Goal: Task Accomplishment & Management: Complete application form

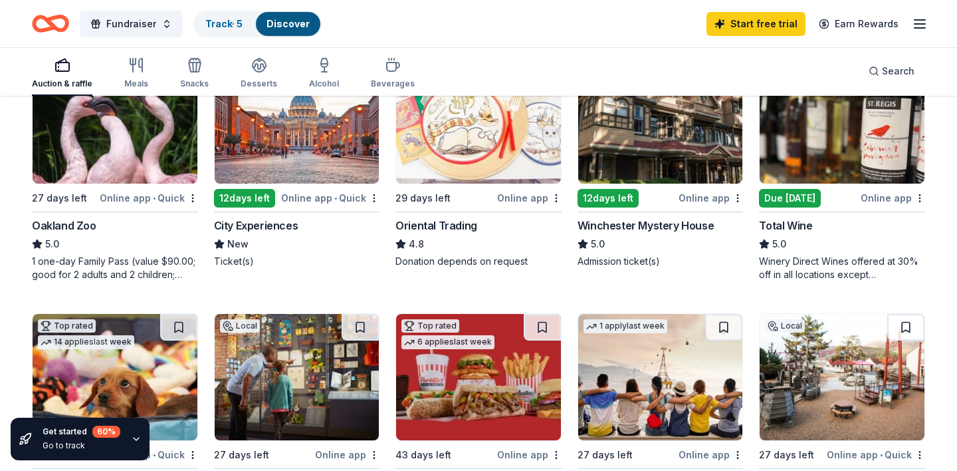
scroll to position [189, 0]
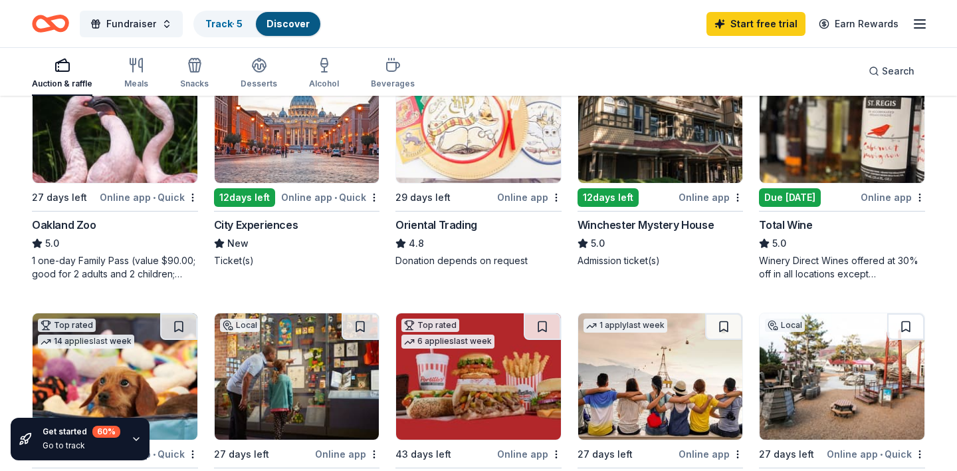
click at [53, 195] on div "27 days left" at bounding box center [59, 197] width 55 height 16
click at [326, 185] on div "2 applies last week 12 days left Online app • Quick City Experiences New Ticket…" at bounding box center [297, 161] width 166 height 211
click at [487, 157] on img at bounding box center [478, 119] width 165 height 126
click at [664, 165] on img at bounding box center [660, 119] width 165 height 126
click at [799, 167] on img at bounding box center [842, 119] width 165 height 126
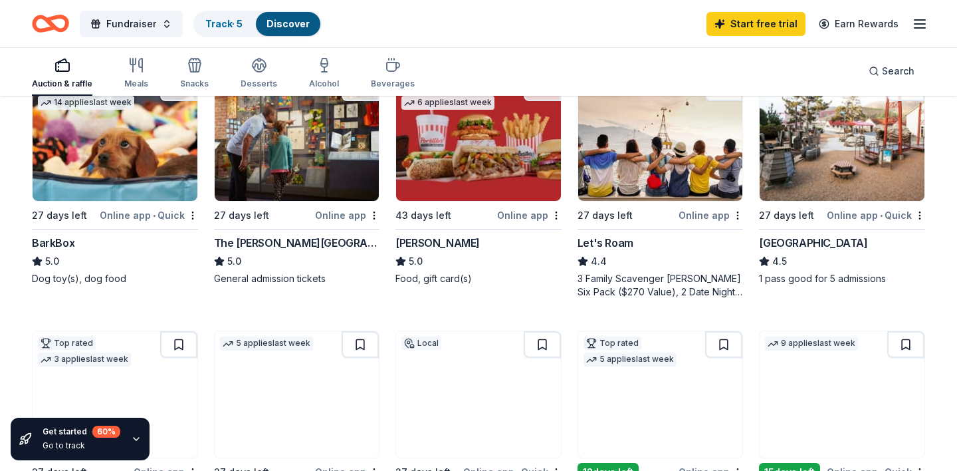
scroll to position [445, 0]
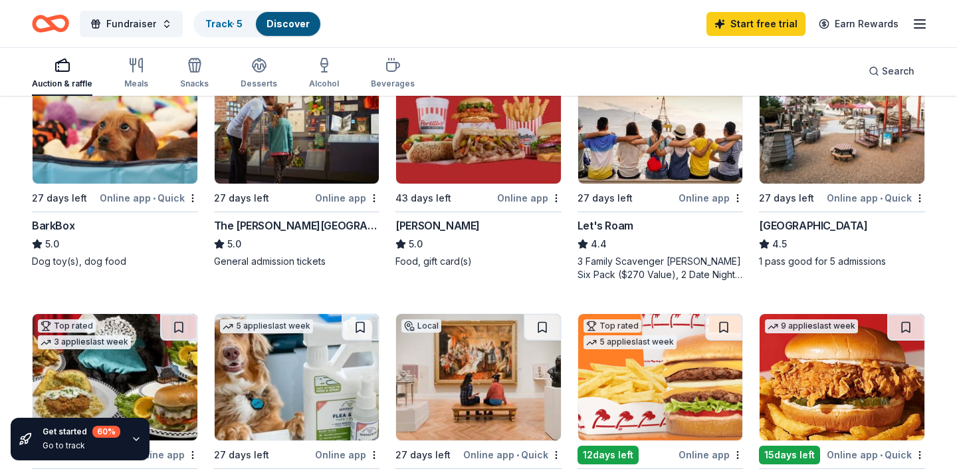
click at [128, 154] on img at bounding box center [115, 120] width 165 height 126
click at [294, 160] on img at bounding box center [297, 120] width 165 height 126
click at [477, 154] on img at bounding box center [478, 120] width 165 height 126
click at [660, 146] on img at bounding box center [660, 120] width 165 height 126
click at [841, 144] on img at bounding box center [842, 120] width 165 height 126
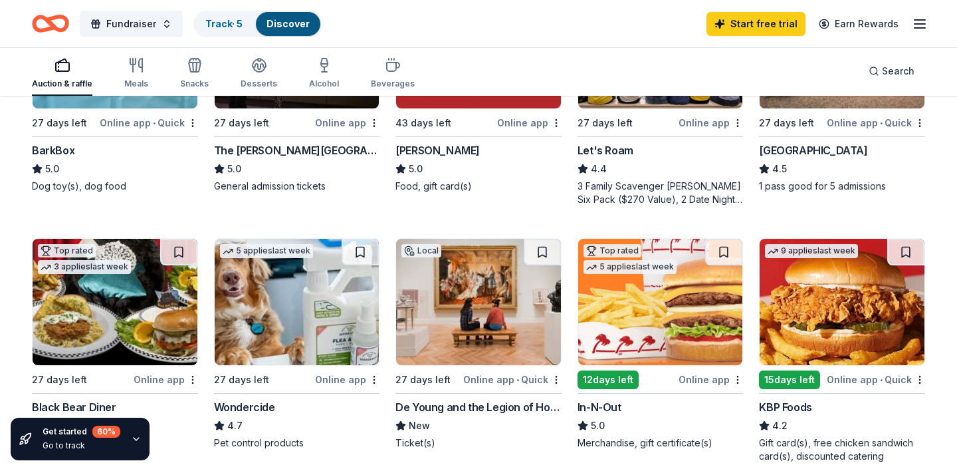
scroll to position [670, 0]
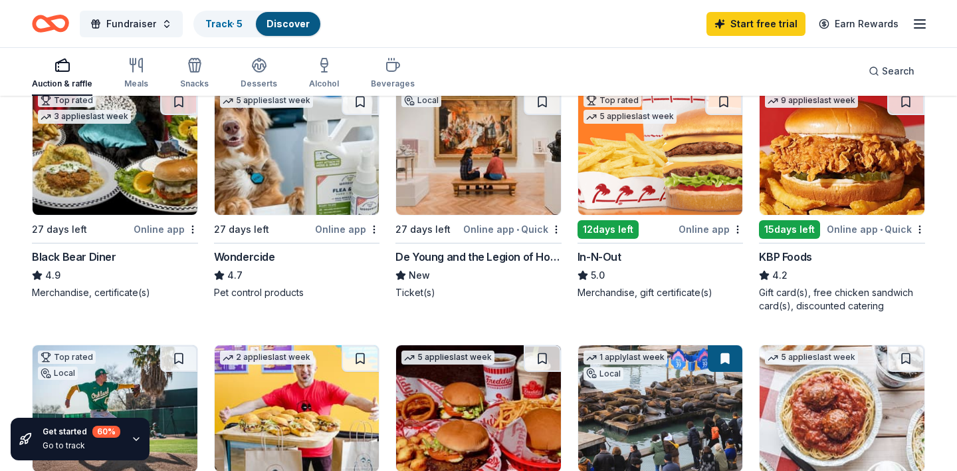
click at [85, 158] on img at bounding box center [115, 151] width 165 height 126
click at [280, 162] on img at bounding box center [297, 151] width 165 height 126
click at [496, 164] on img at bounding box center [478, 151] width 165 height 126
click at [675, 160] on img at bounding box center [660, 151] width 165 height 126
click at [839, 162] on img at bounding box center [842, 151] width 165 height 126
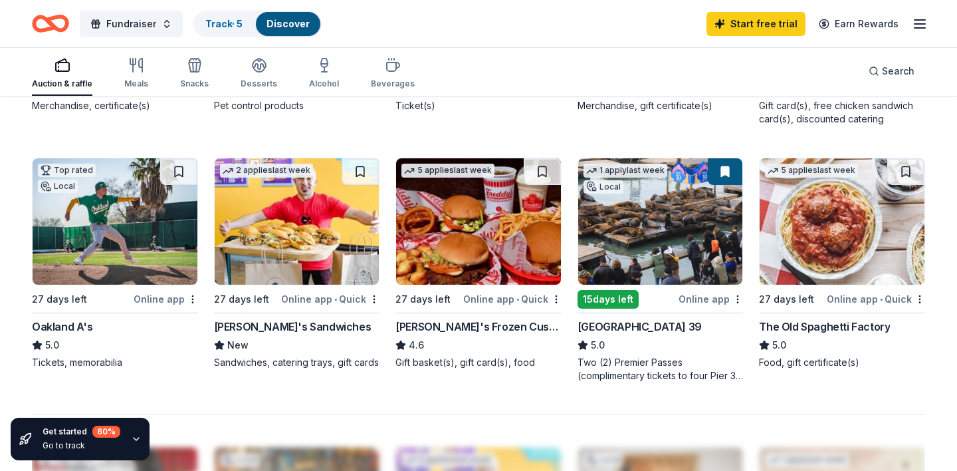
scroll to position [863, 0]
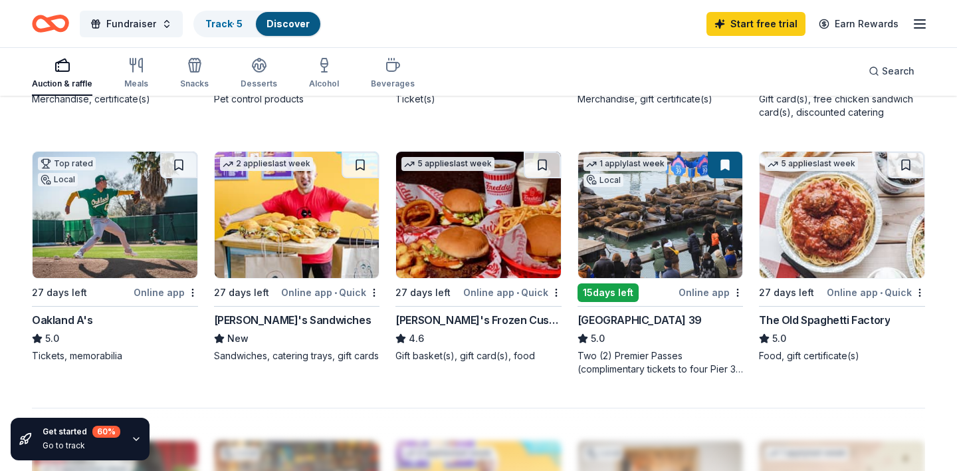
click at [138, 222] on img at bounding box center [115, 215] width 165 height 126
click at [309, 210] on img at bounding box center [297, 215] width 165 height 126
click at [493, 209] on img at bounding box center [478, 215] width 165 height 126
click at [707, 215] on img at bounding box center [660, 215] width 165 height 126
click at [827, 212] on img at bounding box center [842, 215] width 165 height 126
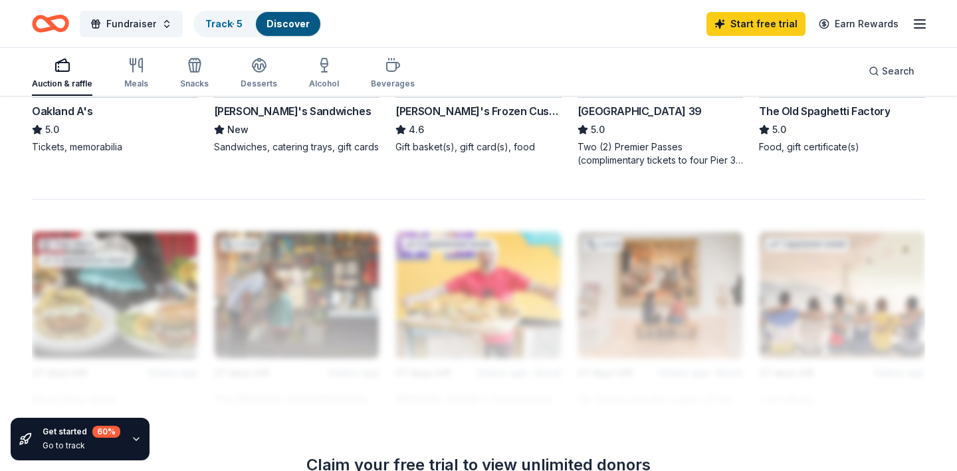
scroll to position [1081, 0]
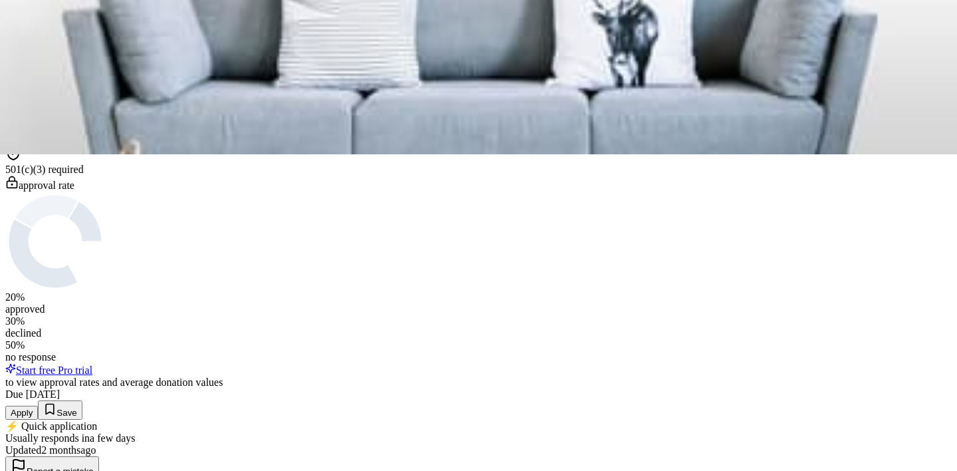
scroll to position [319, 0]
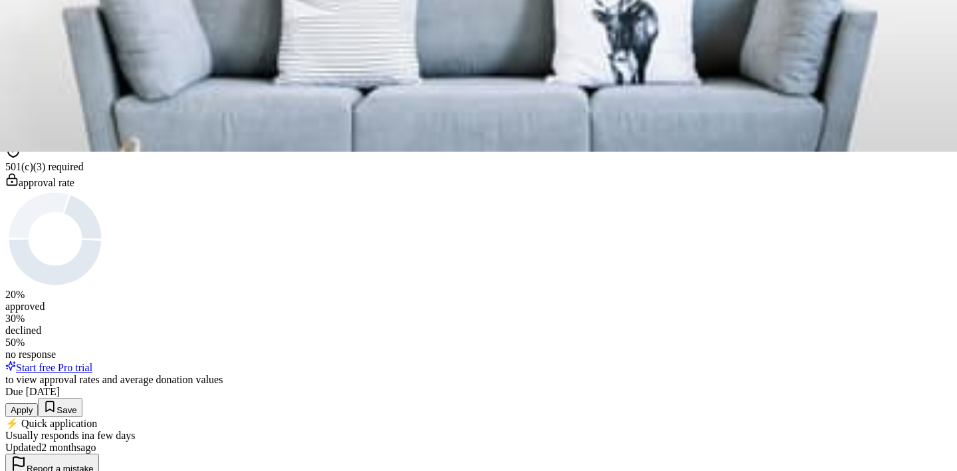
click at [38, 403] on button "Apply" at bounding box center [21, 410] width 33 height 14
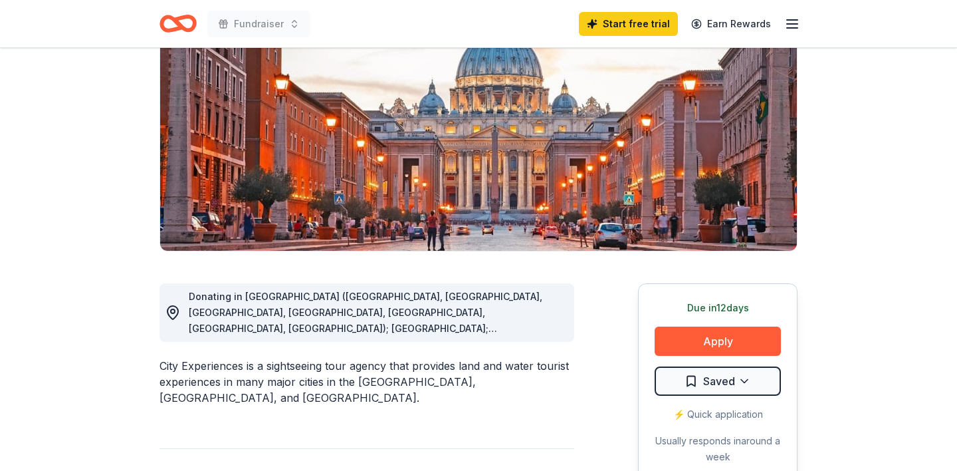
scroll to position [240, 0]
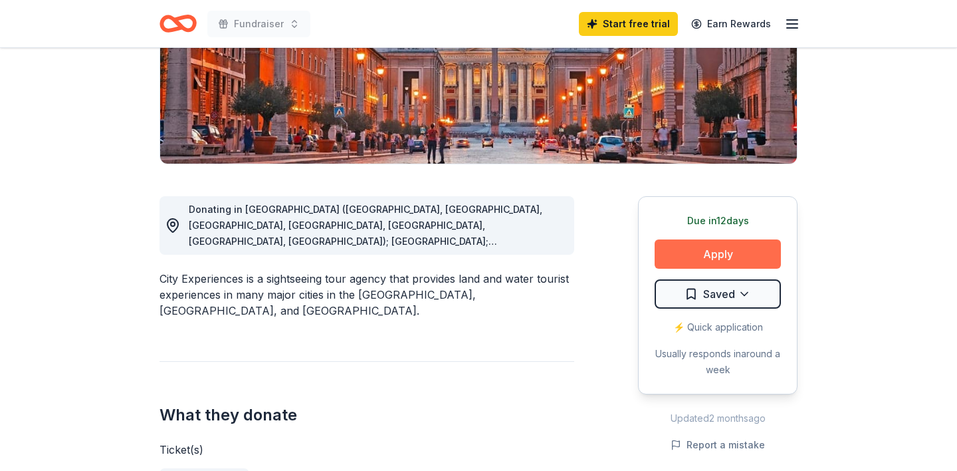
click at [721, 260] on button "Apply" at bounding box center [718, 253] width 126 height 29
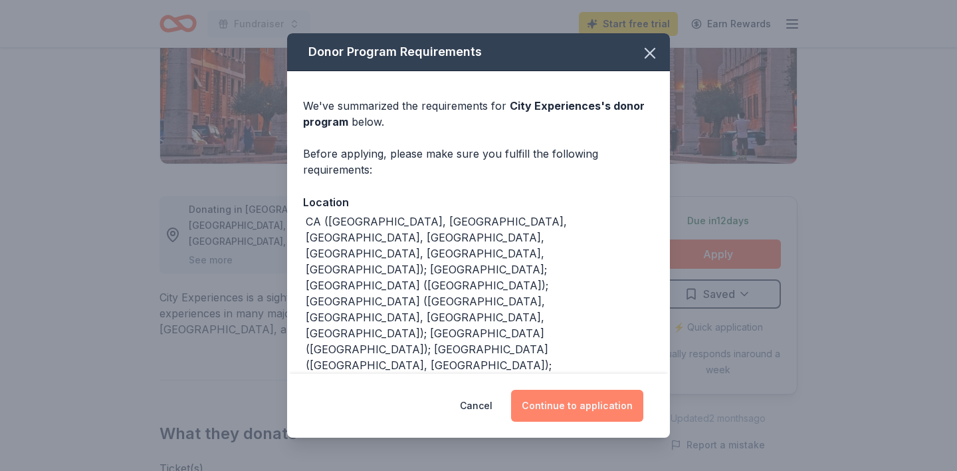
click at [568, 406] on button "Continue to application" at bounding box center [577, 405] width 132 height 32
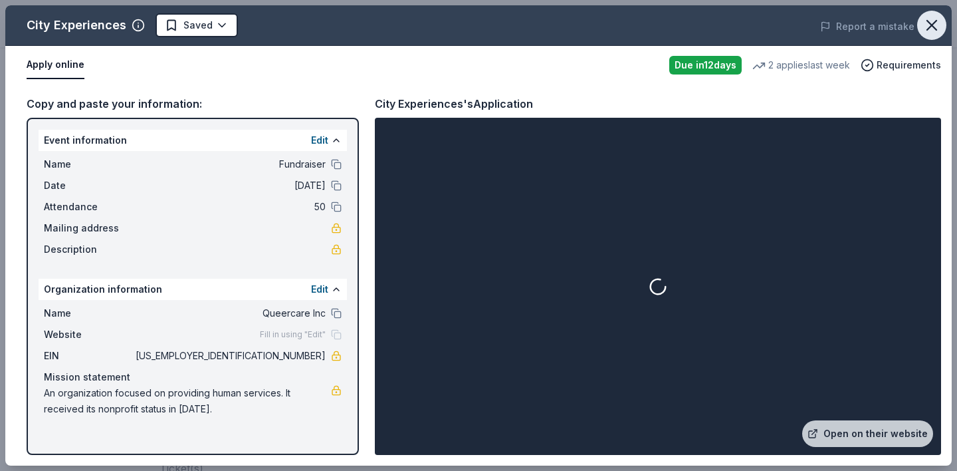
click at [929, 31] on icon "button" at bounding box center [932, 25] width 19 height 19
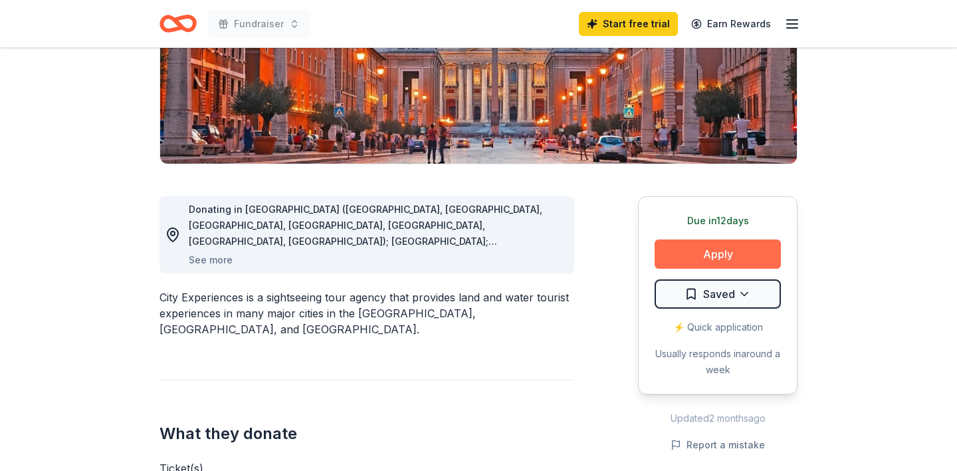
click at [704, 251] on button "Apply" at bounding box center [718, 253] width 126 height 29
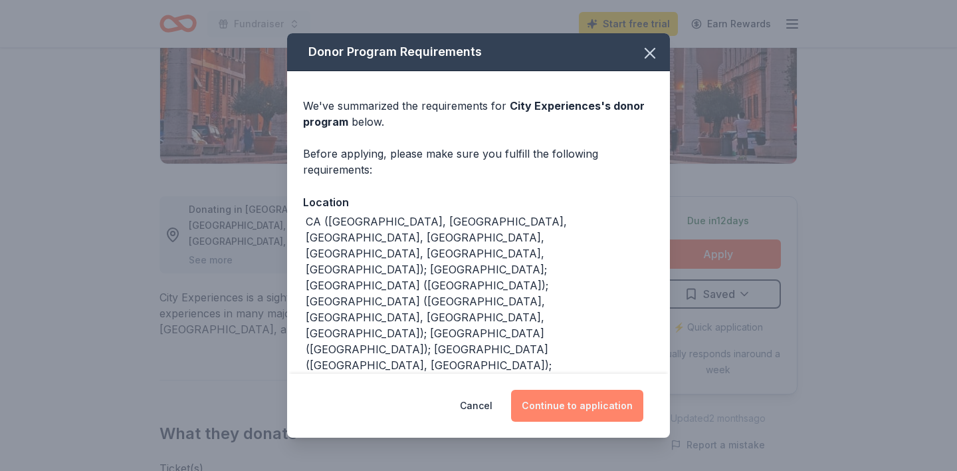
click at [580, 407] on button "Continue to application" at bounding box center [577, 405] width 132 height 32
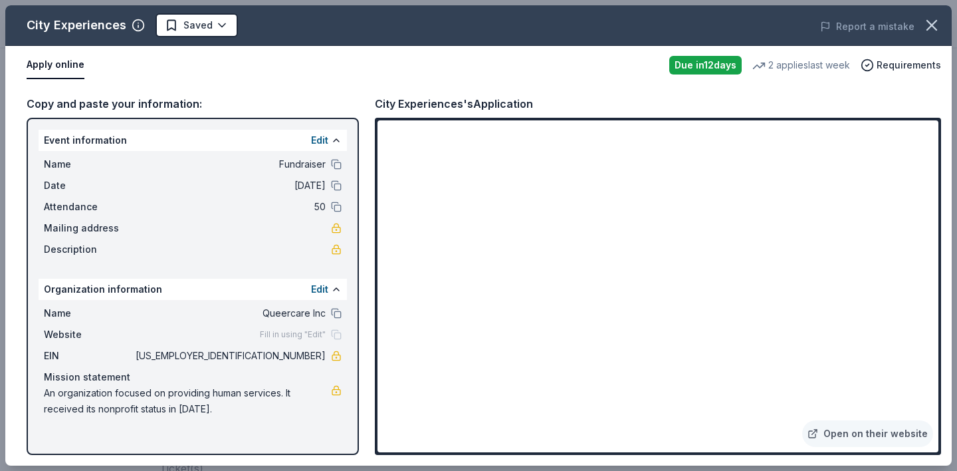
click at [334, 335] on div "Fill in using "Edit"" at bounding box center [301, 334] width 82 height 11
click at [320, 292] on button "Edit" at bounding box center [319, 289] width 17 height 16
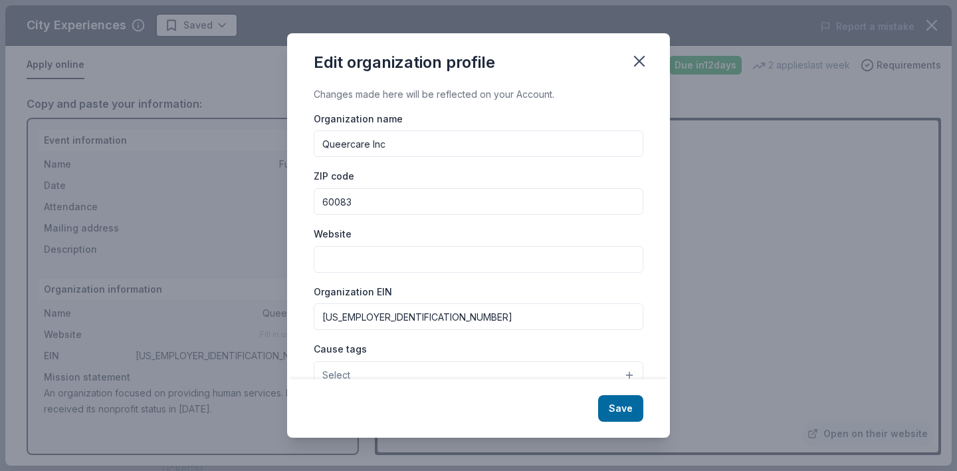
click at [340, 276] on div "Organization name Queercare Inc ZIP code 60083 Website Organization EIN 86-3782…" at bounding box center [479, 309] width 330 height 399
click at [340, 267] on input "Website" at bounding box center [479, 259] width 330 height 27
paste input "[URL][DOMAIN_NAME]"
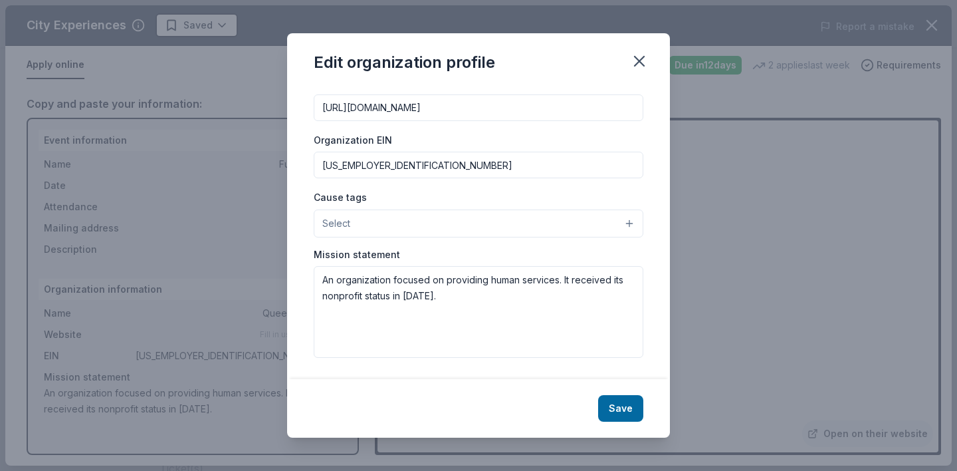
type input "https://queercareinc.bigcartel.com/"
click at [413, 229] on button "Select" at bounding box center [479, 223] width 330 height 28
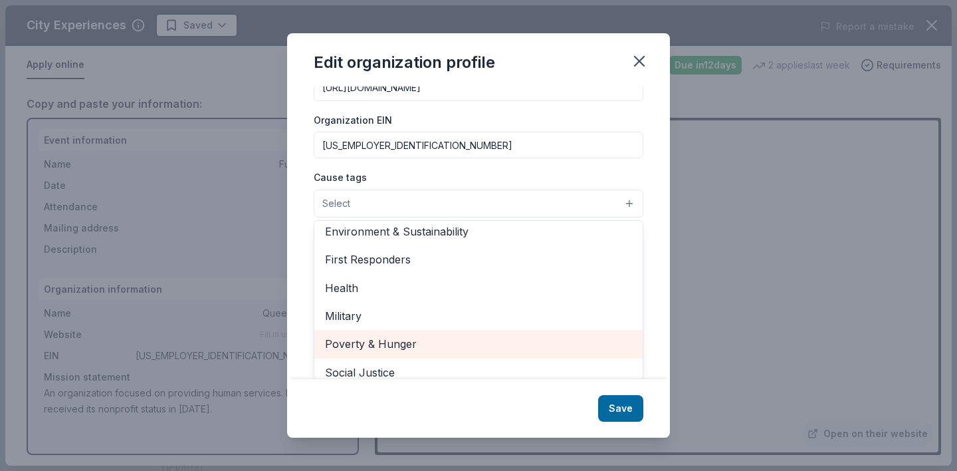
scroll to position [142, 0]
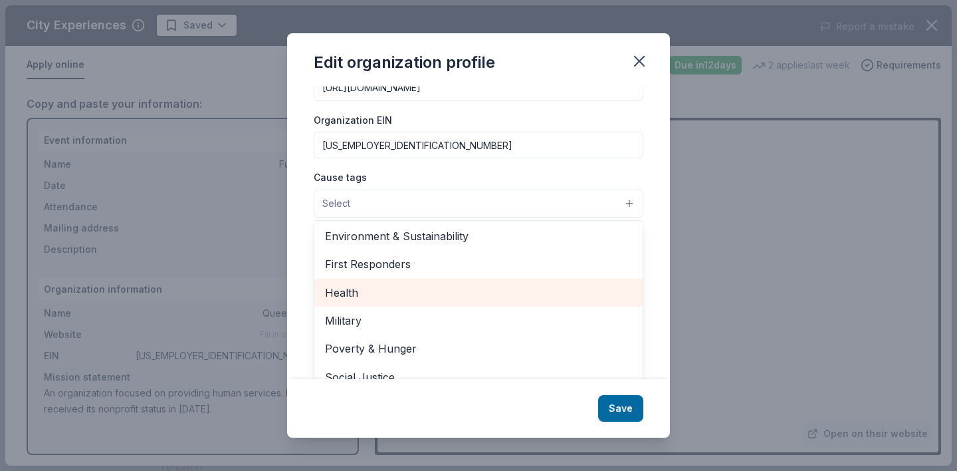
click at [407, 294] on span "Health" at bounding box center [478, 292] width 307 height 17
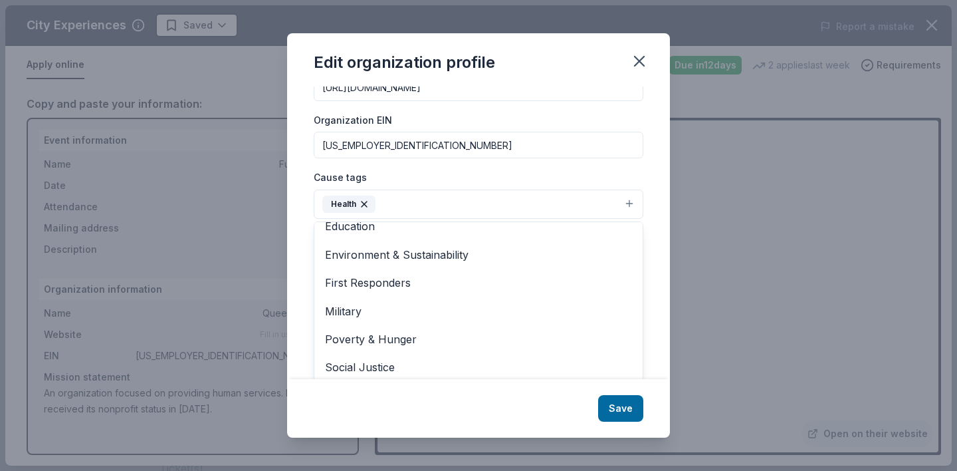
scroll to position [157, 0]
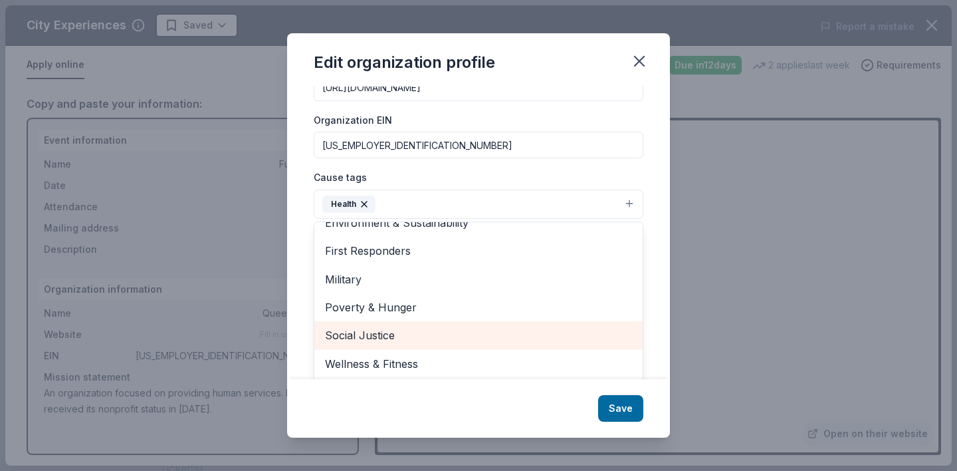
click at [407, 330] on span "Social Justice" at bounding box center [478, 334] width 307 height 17
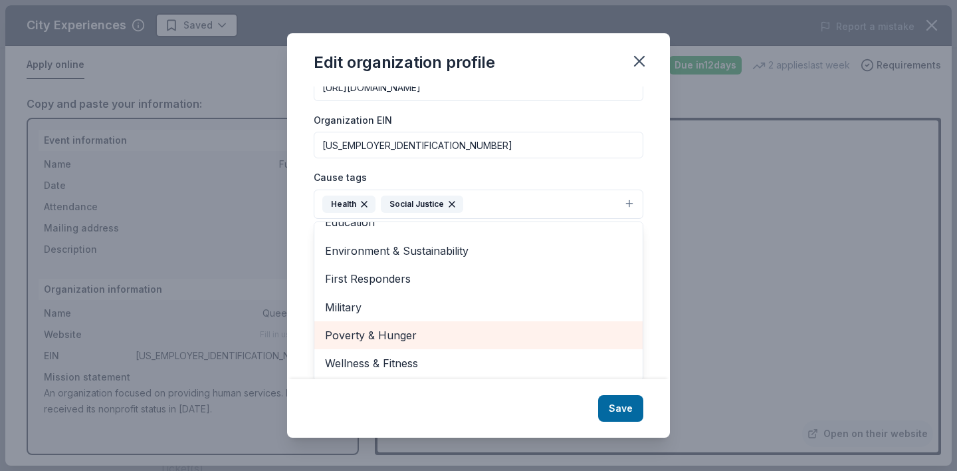
scroll to position [129, 0]
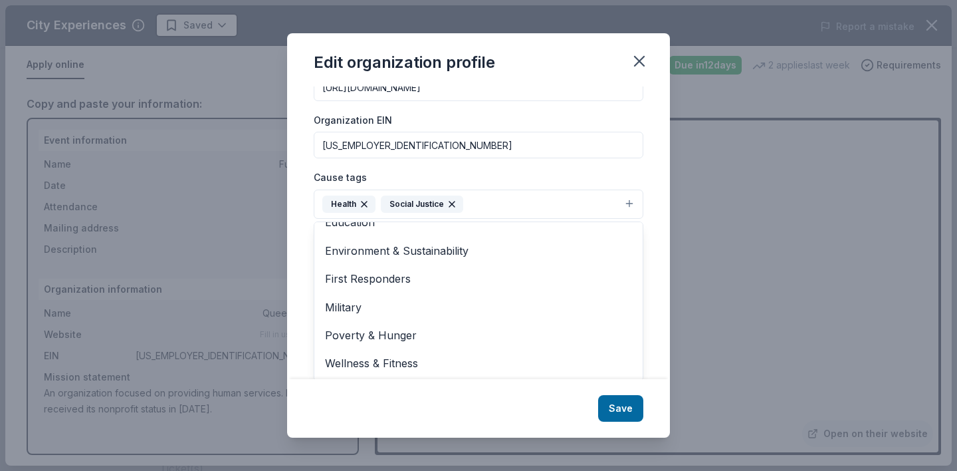
click at [299, 318] on div "Changes made here will be reflected on your Account. Organization name Queercar…" at bounding box center [478, 232] width 383 height 292
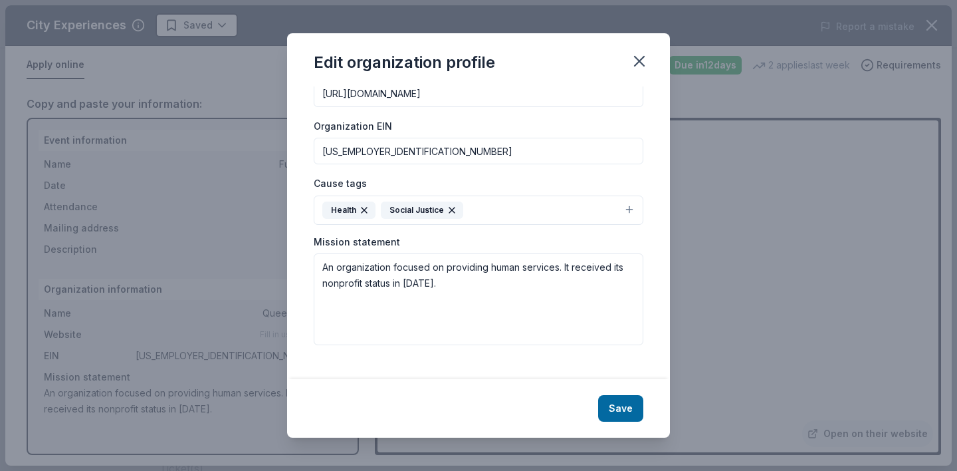
scroll to position [153, 0]
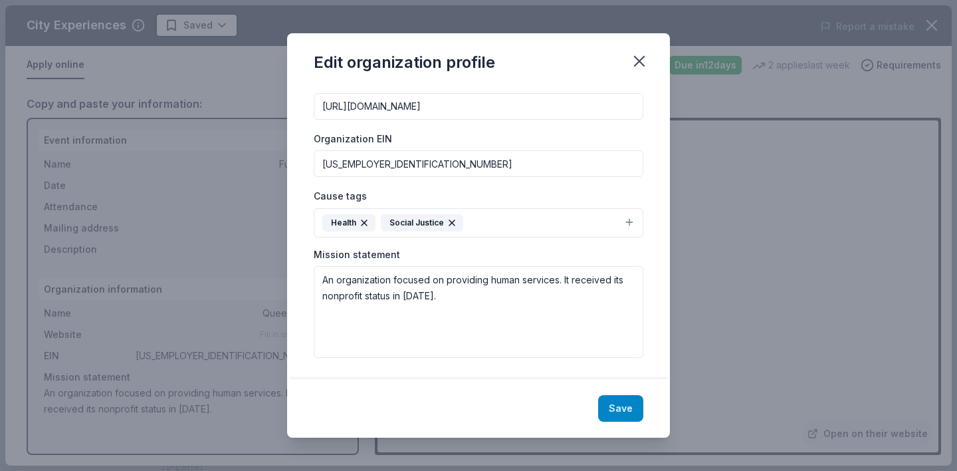
click at [625, 415] on button "Save" at bounding box center [620, 408] width 45 height 27
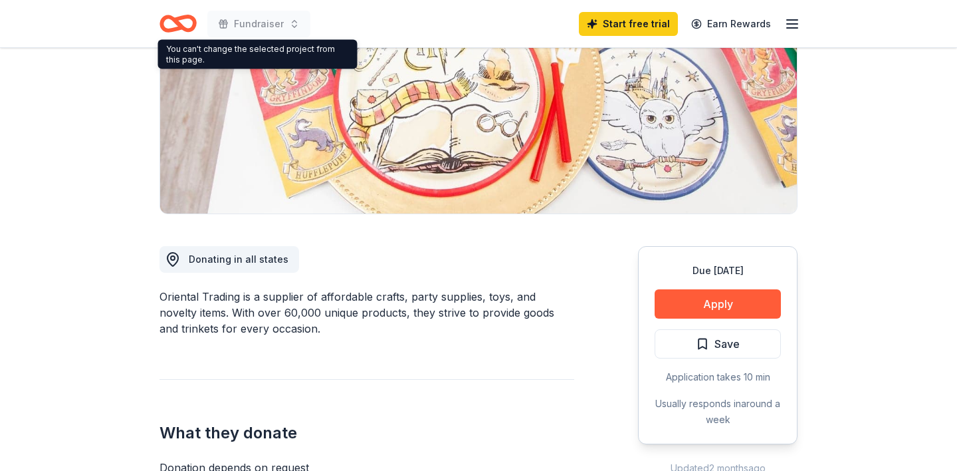
scroll to position [200, 0]
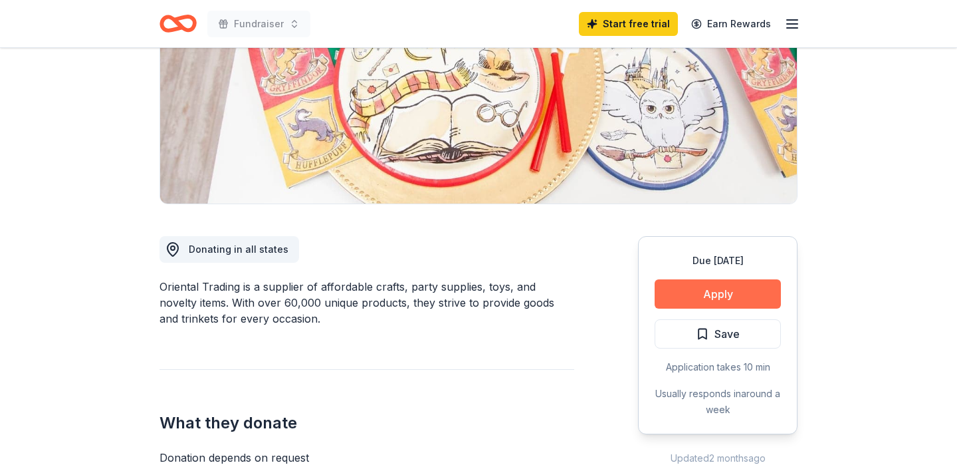
click at [734, 303] on button "Apply" at bounding box center [718, 293] width 126 height 29
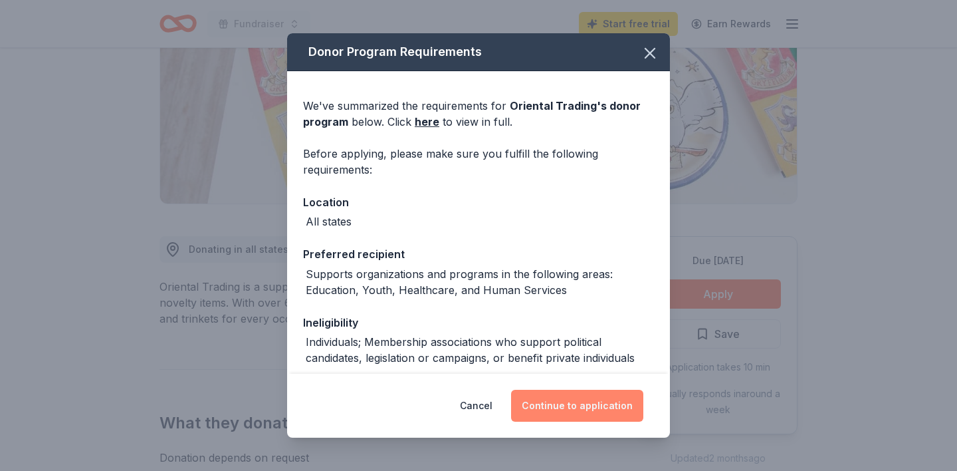
click at [560, 407] on button "Continue to application" at bounding box center [577, 405] width 132 height 32
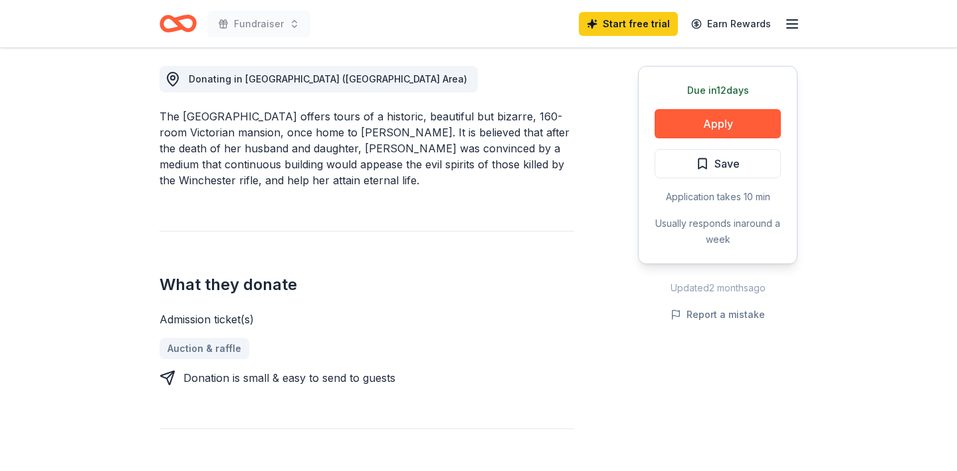
scroll to position [370, 0]
click at [716, 117] on button "Apply" at bounding box center [718, 124] width 126 height 29
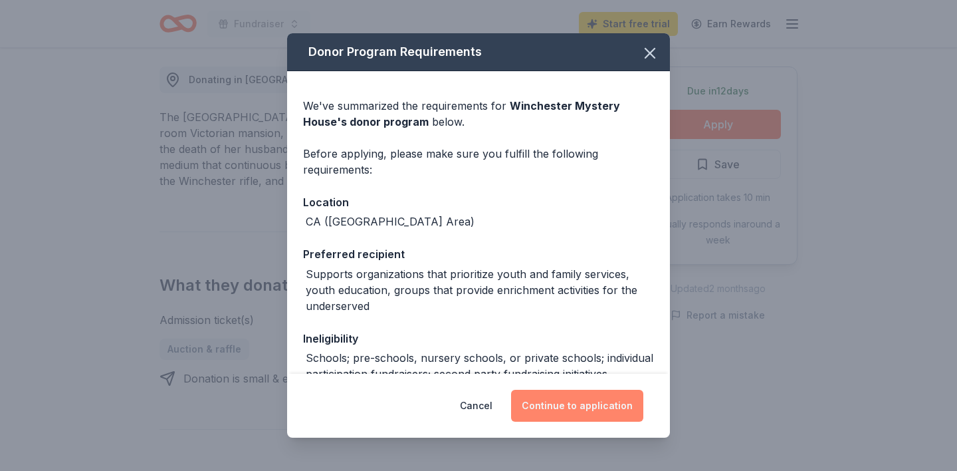
click at [570, 408] on button "Continue to application" at bounding box center [577, 405] width 132 height 32
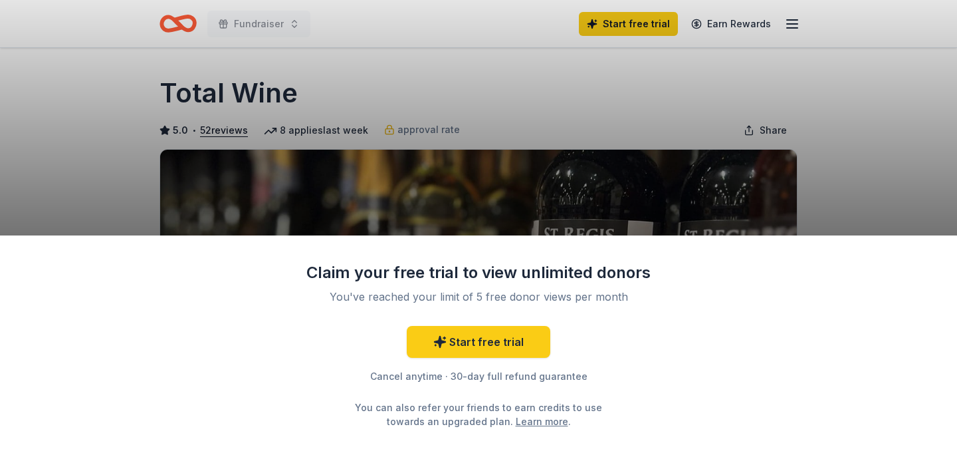
click at [891, 146] on div "Claim your free trial to view unlimited donors You've reached your limit of 5 f…" at bounding box center [478, 235] width 957 height 471
click at [485, 340] on link "Start free trial" at bounding box center [479, 342] width 144 height 32
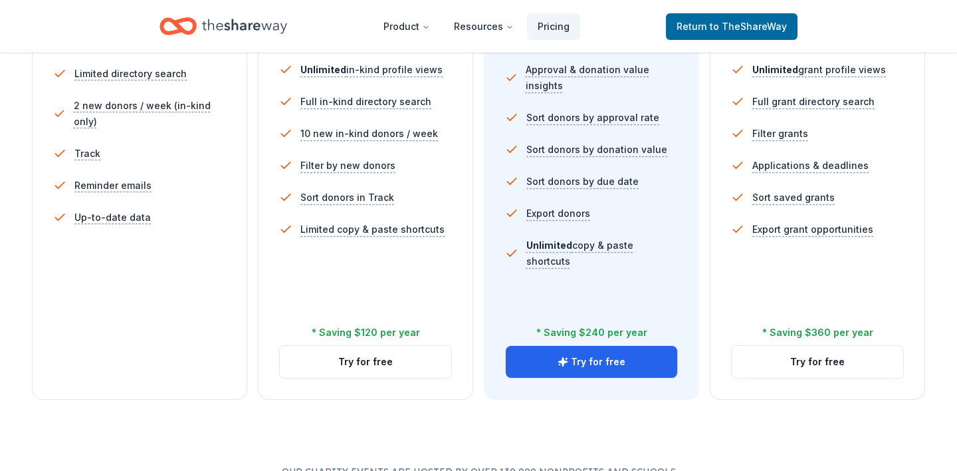
scroll to position [433, 0]
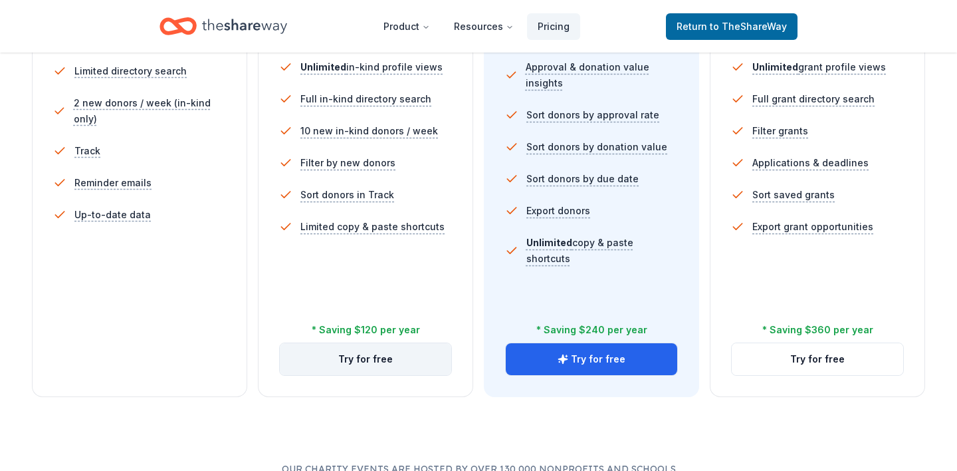
click at [350, 362] on button "Try for free" at bounding box center [365, 359] width 171 height 32
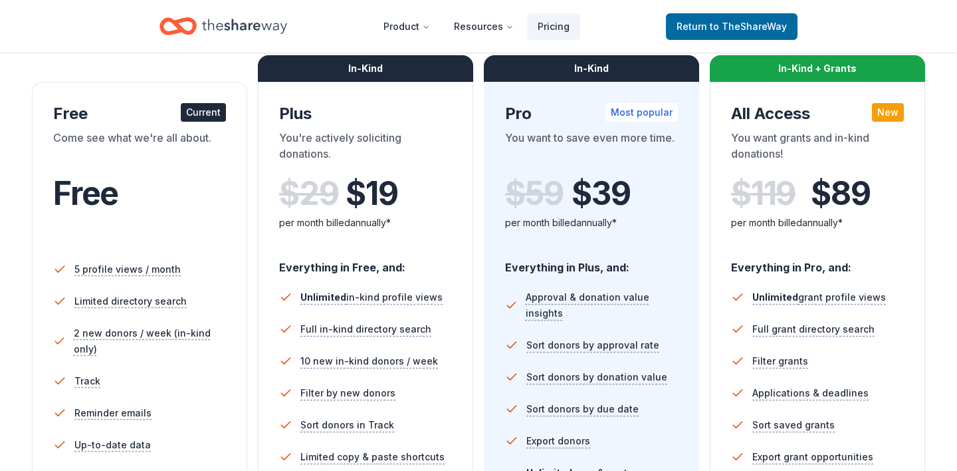
scroll to position [201, 0]
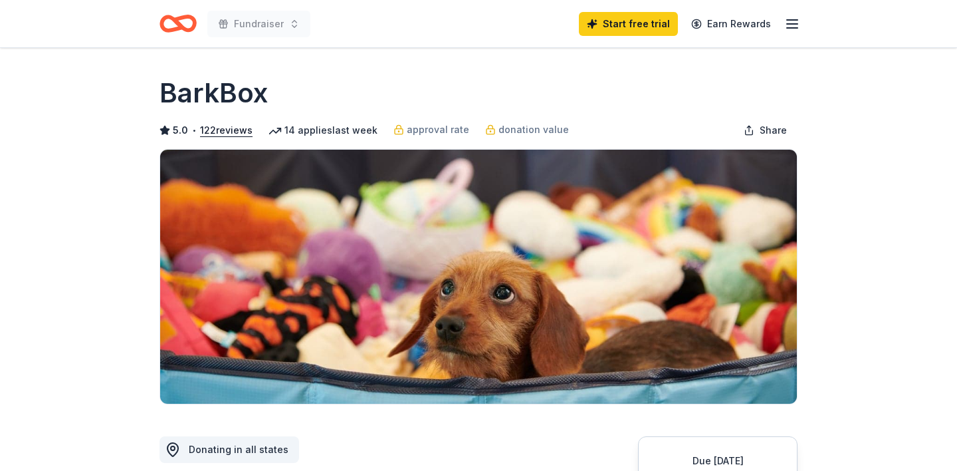
click at [110, 72] on div "Claim your free trial to view unlimited donors You've reached your limit of 5 f…" at bounding box center [478, 235] width 957 height 471
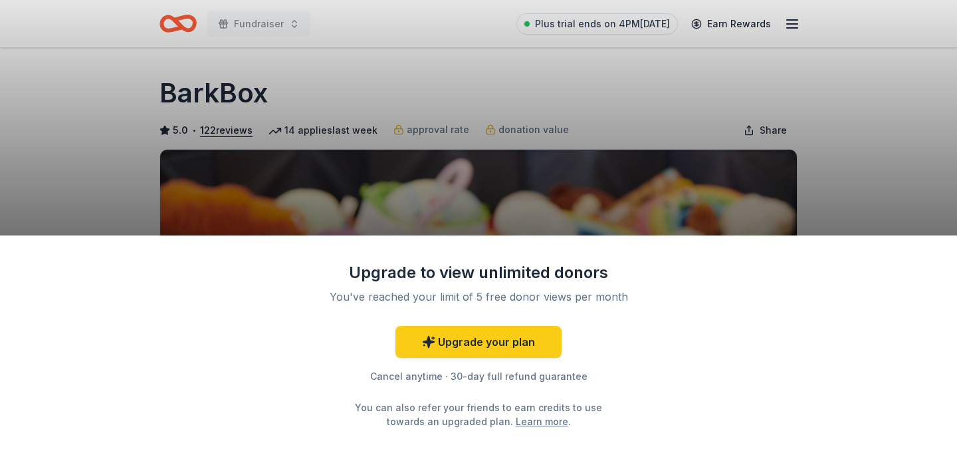
click at [68, 104] on div "Upgrade to view unlimited donors You've reached your limit of 5 free donor view…" at bounding box center [478, 235] width 957 height 471
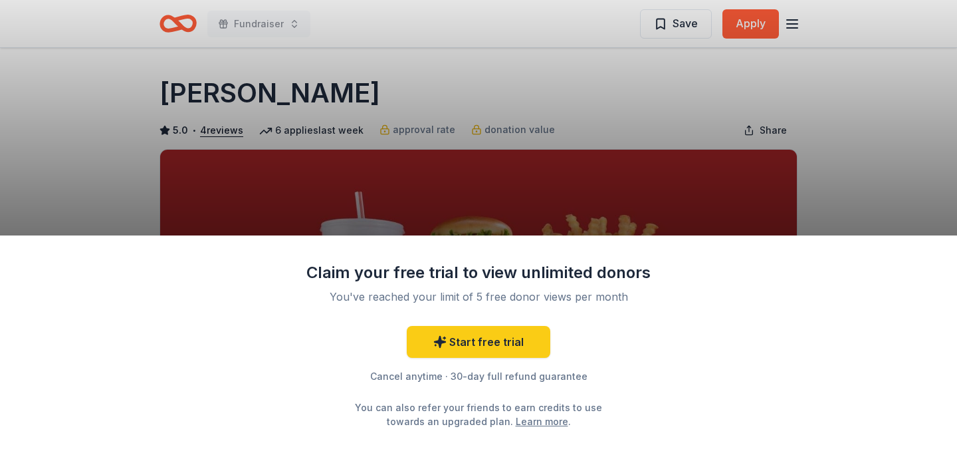
scroll to position [1, 0]
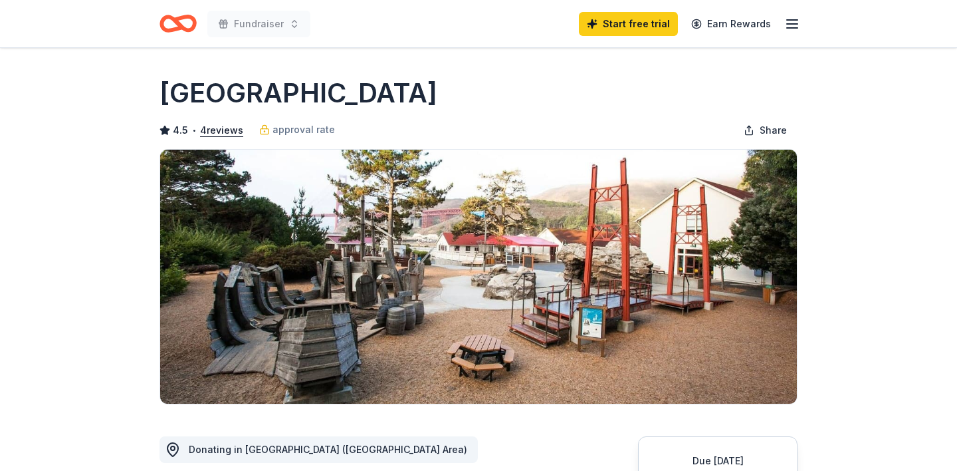
scroll to position [153, 0]
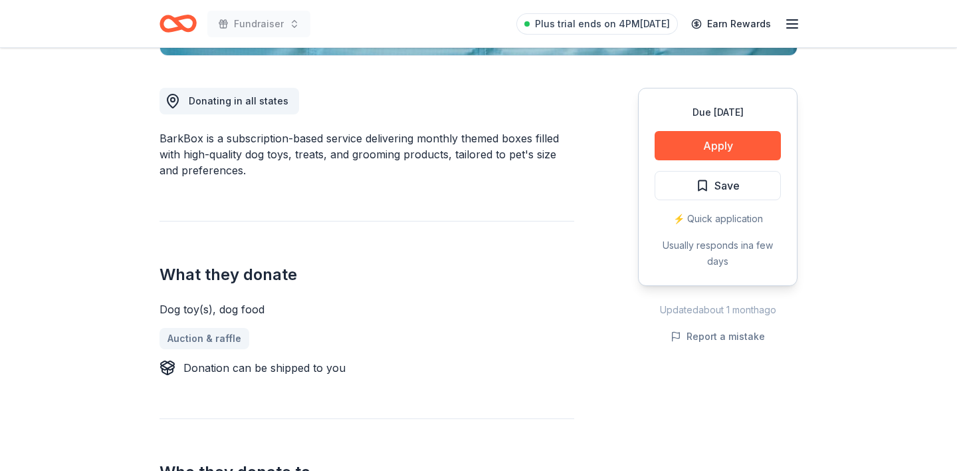
scroll to position [337, 0]
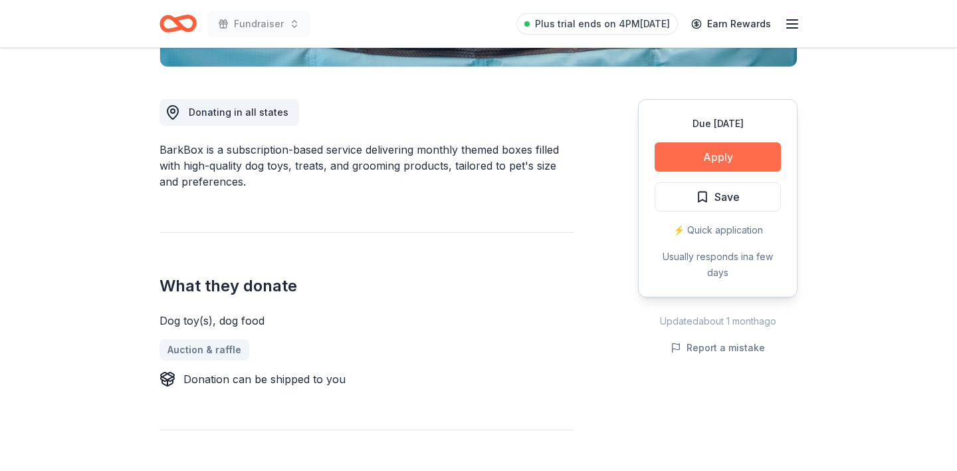
click at [718, 150] on button "Apply" at bounding box center [718, 156] width 126 height 29
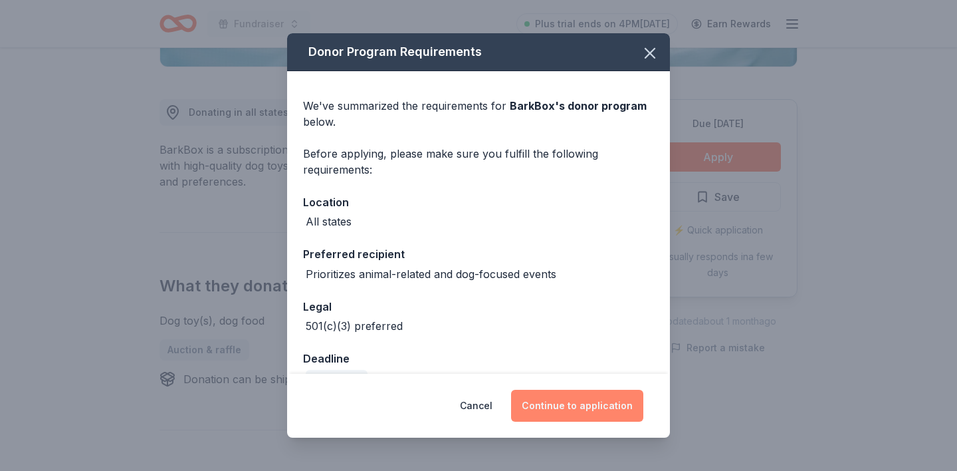
click at [567, 403] on button "Continue to application" at bounding box center [577, 405] width 132 height 32
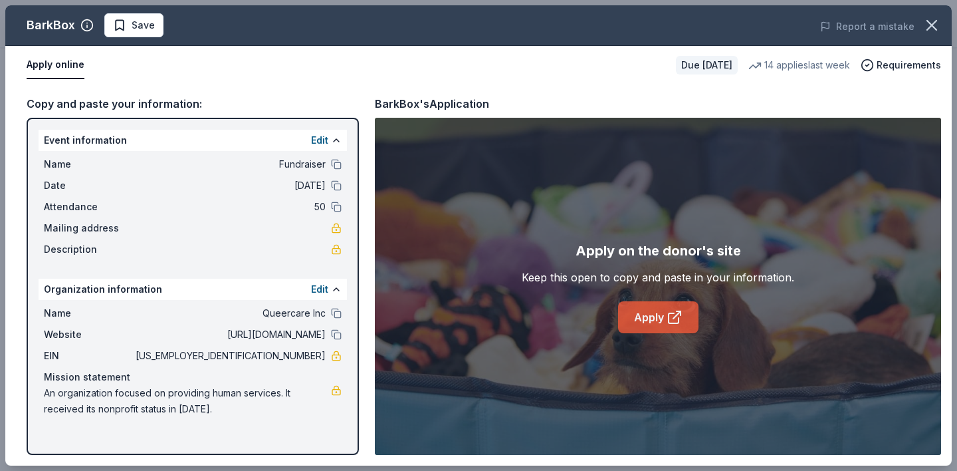
click at [653, 316] on link "Apply" at bounding box center [658, 317] width 80 height 32
click at [931, 30] on icon "button" at bounding box center [932, 25] width 19 height 19
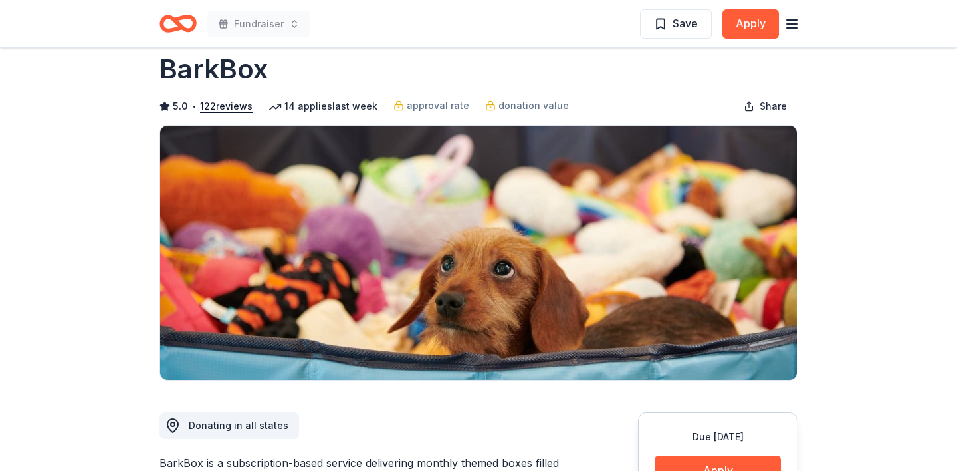
scroll to position [0, 0]
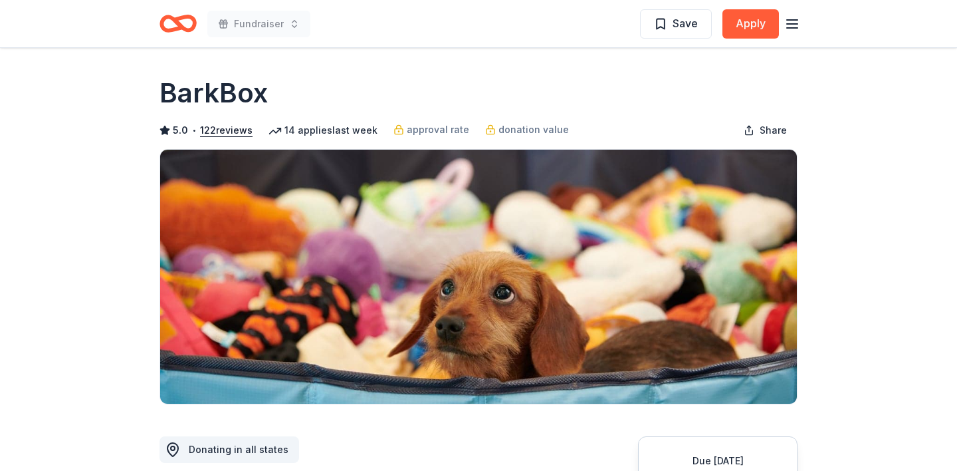
click at [175, 26] on icon "Home" at bounding box center [178, 23] width 37 height 31
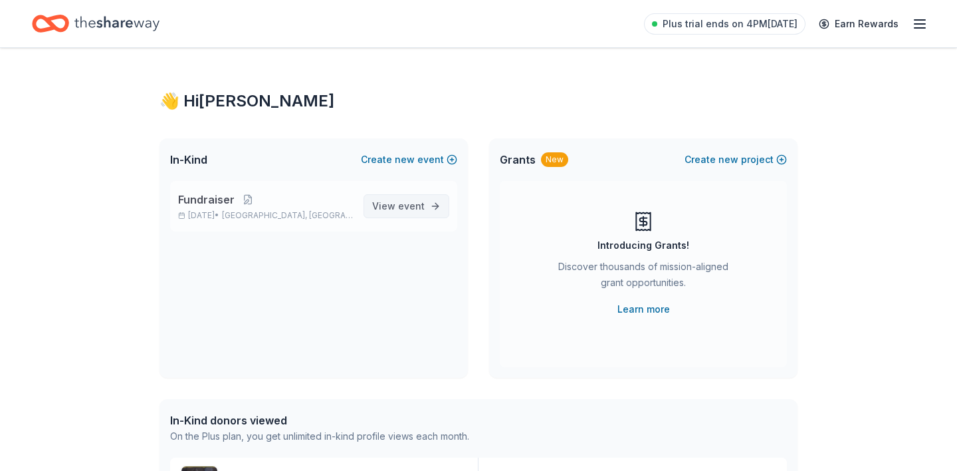
click at [407, 213] on span "View event" at bounding box center [398, 206] width 53 height 16
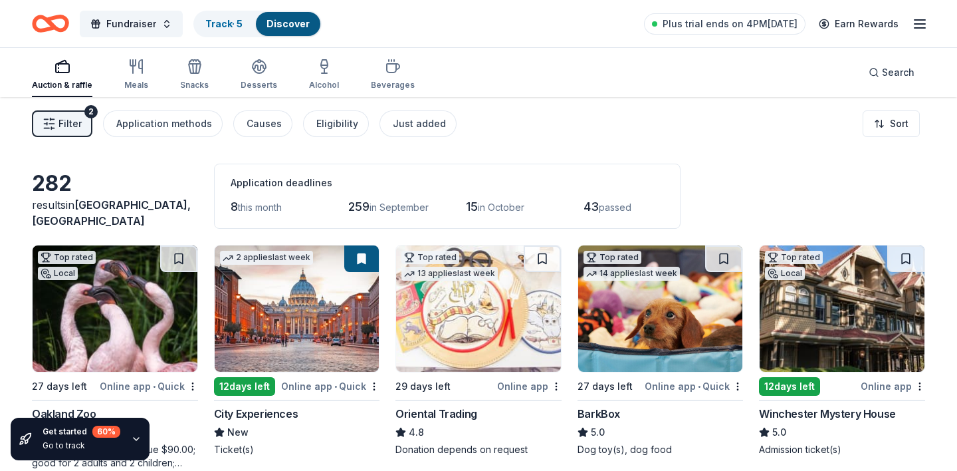
click at [69, 124] on span "Filter" at bounding box center [69, 124] width 23 height 16
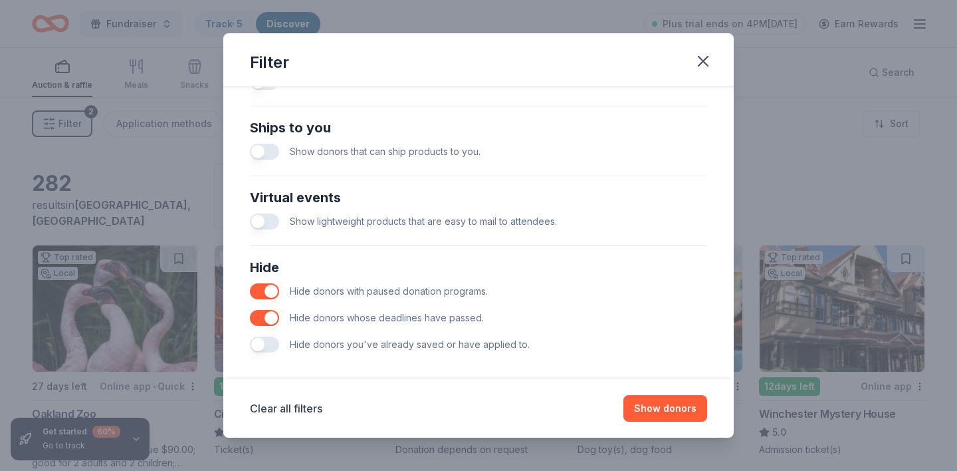
scroll to position [584, 0]
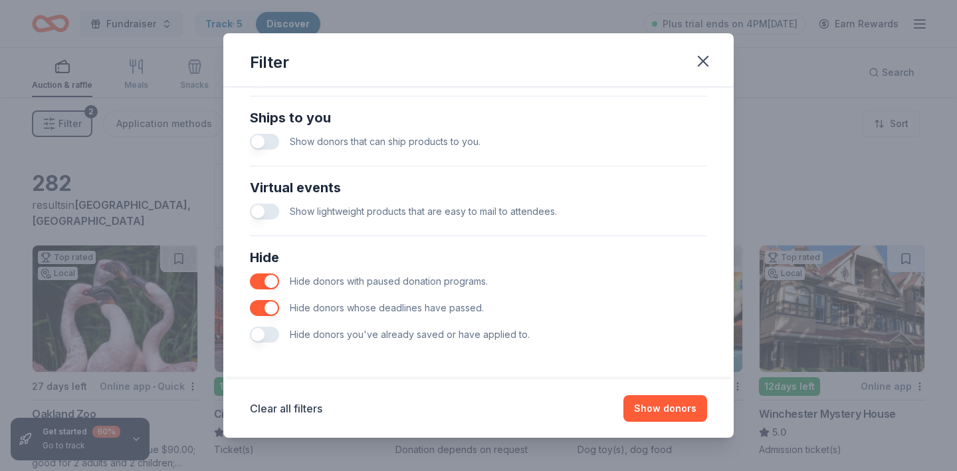
click at [255, 334] on button "button" at bounding box center [264, 334] width 29 height 16
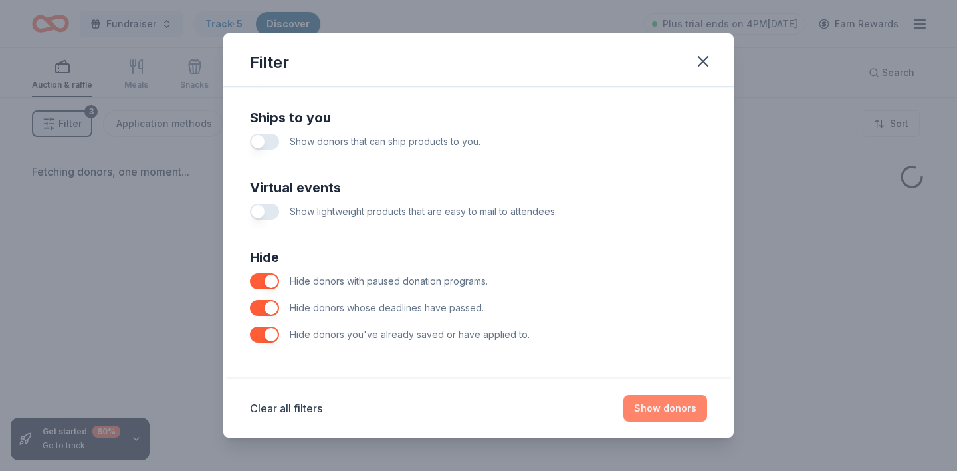
click at [673, 411] on button "Show donors" at bounding box center [665, 408] width 84 height 27
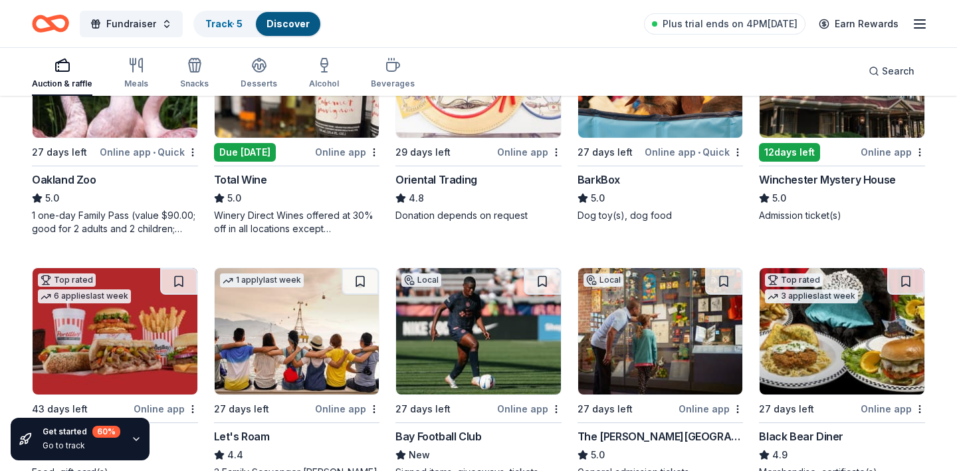
scroll to position [233, 0]
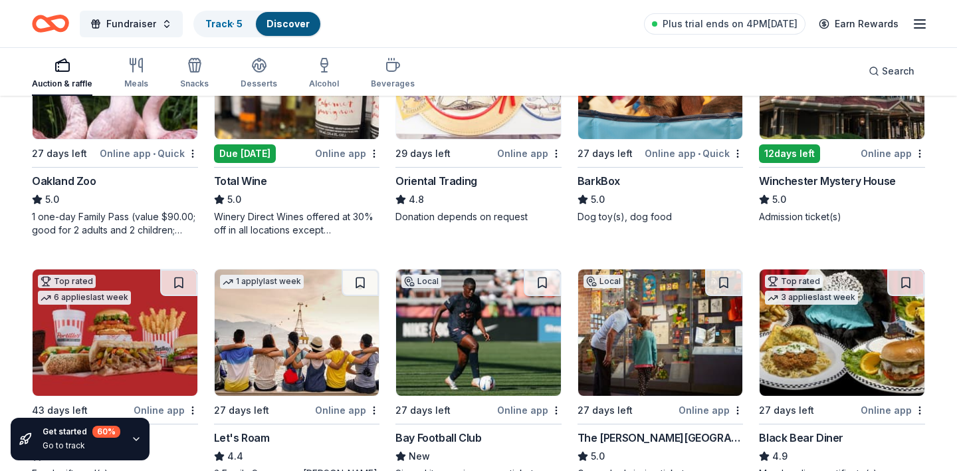
click at [73, 181] on div "Oakland Zoo" at bounding box center [64, 181] width 64 height 16
click at [249, 180] on div "Total Wine" at bounding box center [240, 181] width 53 height 16
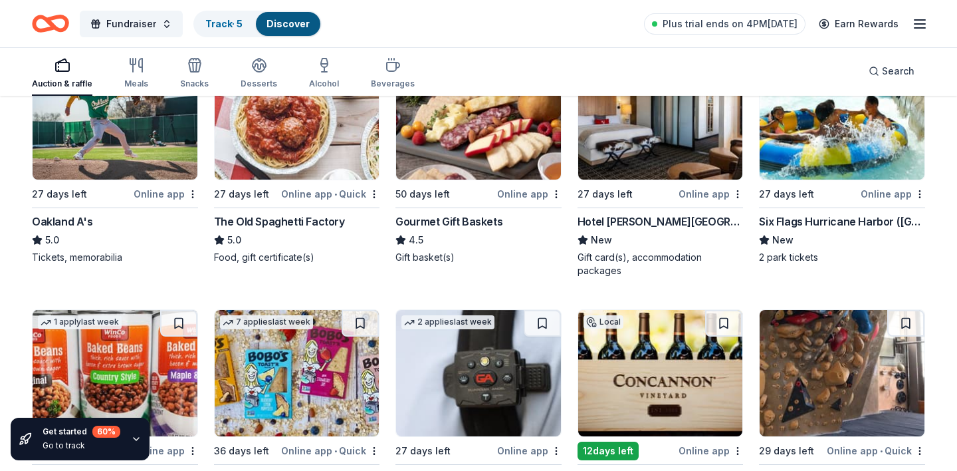
scroll to position [1220, 0]
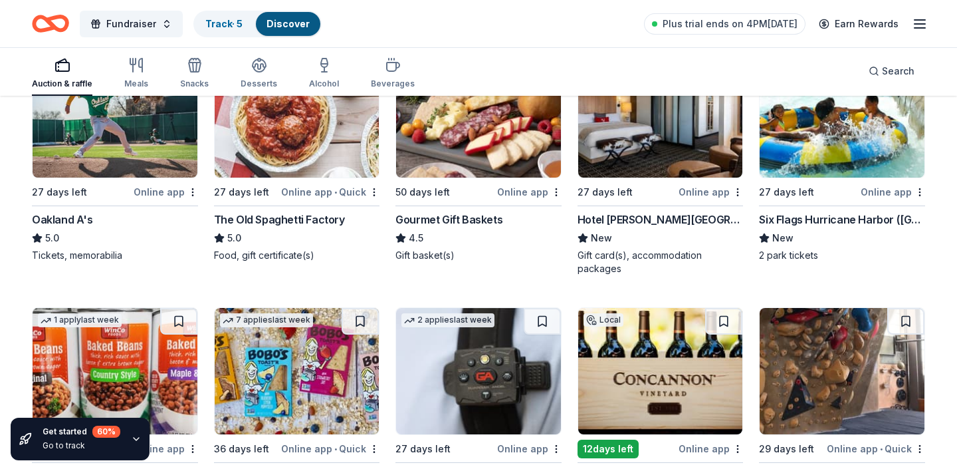
click at [449, 209] on div "16 applies last week 50 days left Online app Gourmet Gift Baskets 4.5 Gift bask…" at bounding box center [478, 156] width 166 height 211
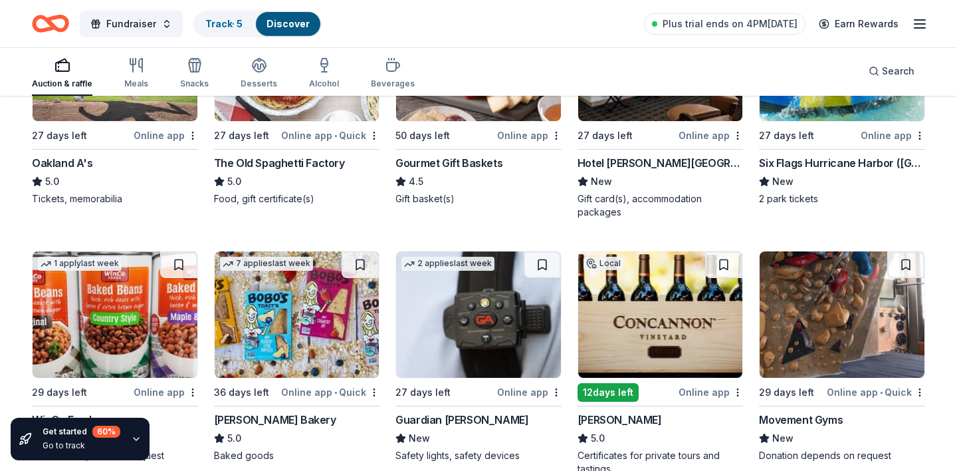
scroll to position [1292, 0]
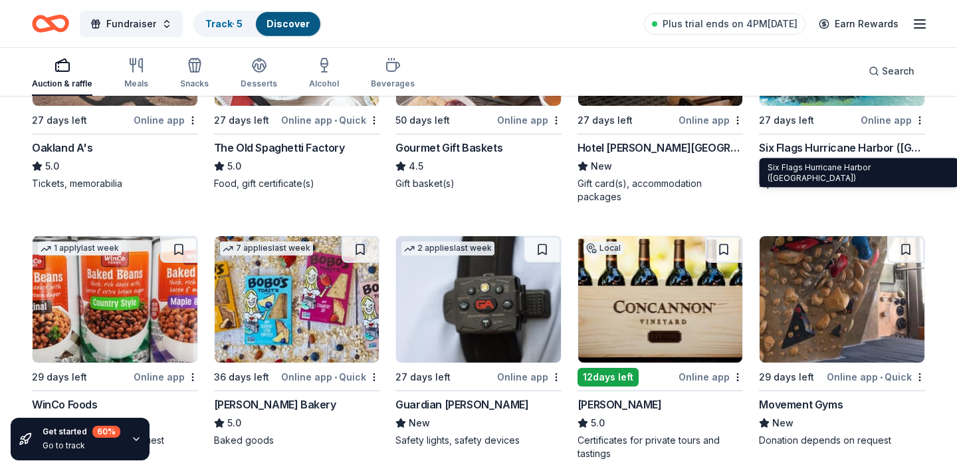
click at [831, 146] on div "Six Flags Hurricane Harbor (Concord)" at bounding box center [842, 148] width 166 height 16
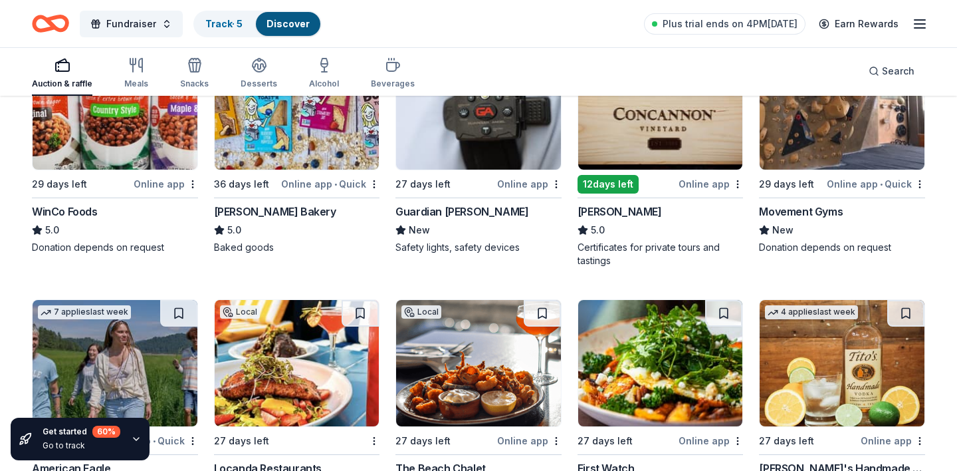
scroll to position [1485, 0]
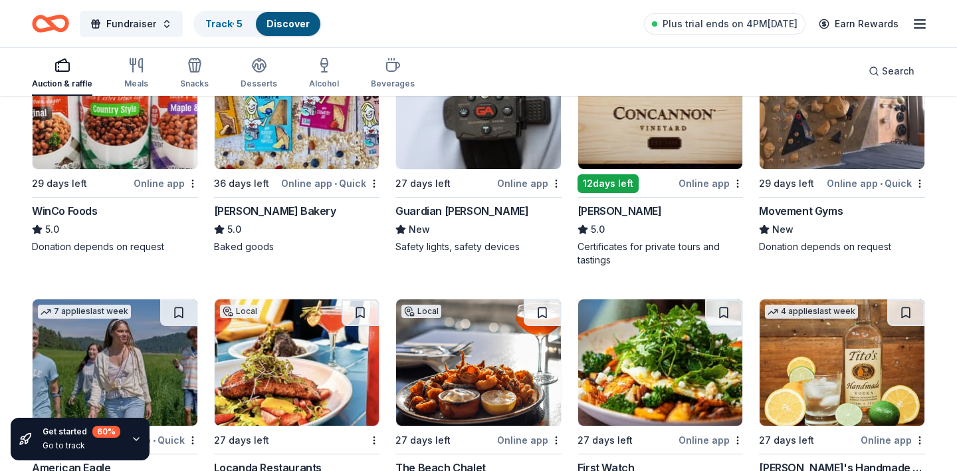
click at [271, 207] on div "Bobo's Bakery" at bounding box center [275, 211] width 122 height 16
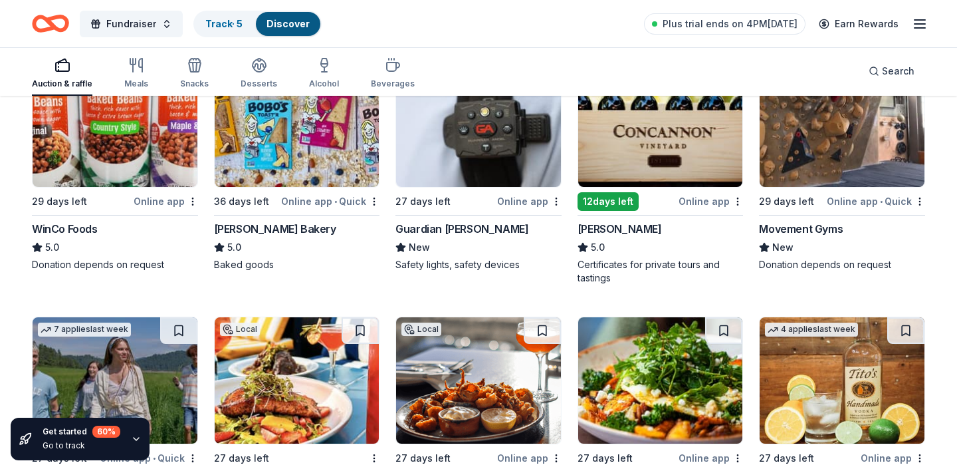
scroll to position [1476, 0]
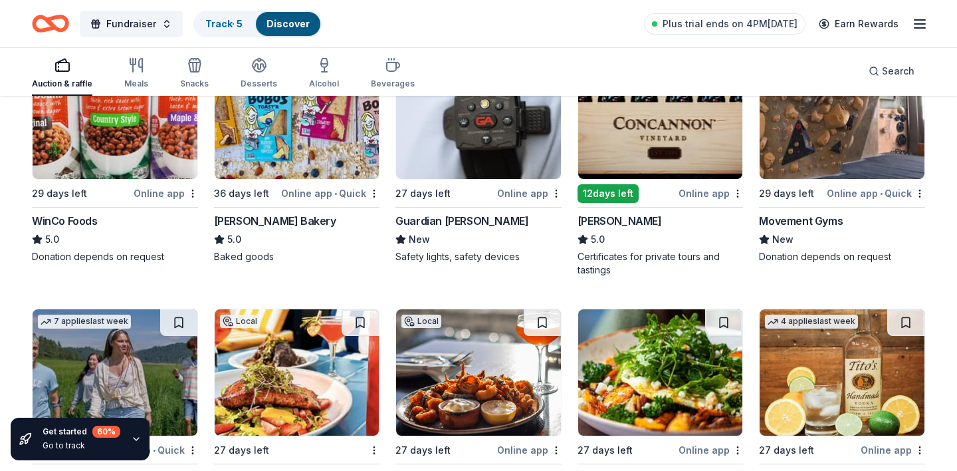
click at [481, 221] on div "Guardian Angel Device" at bounding box center [461, 221] width 133 height 16
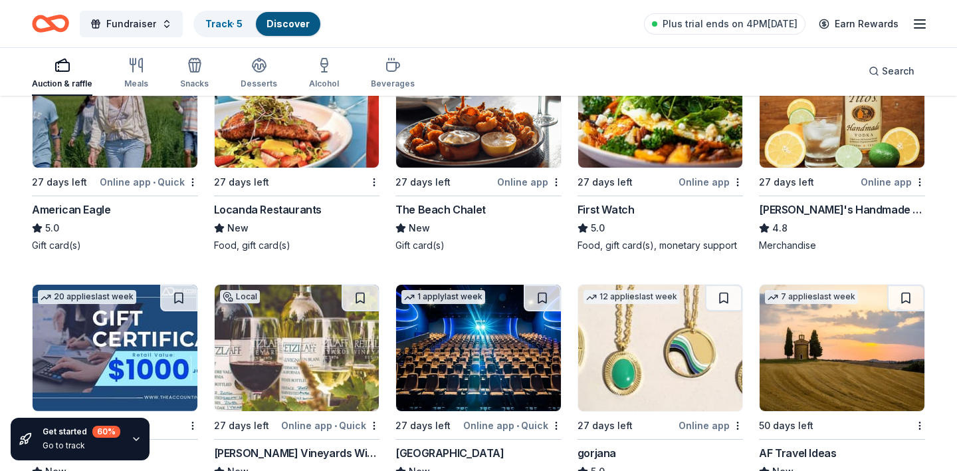
scroll to position [1741, 0]
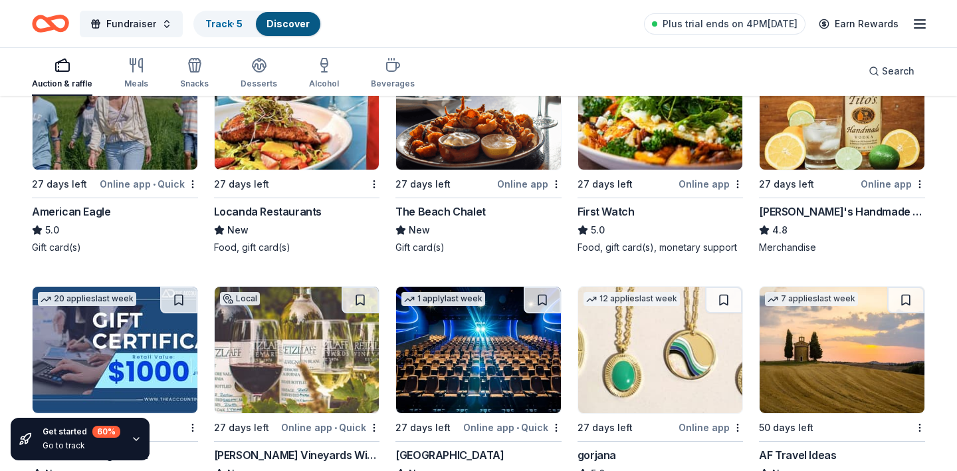
click at [67, 207] on div "American Eagle" at bounding box center [71, 211] width 78 height 16
click at [443, 212] on div "The Beach Chalet" at bounding box center [440, 211] width 90 height 16
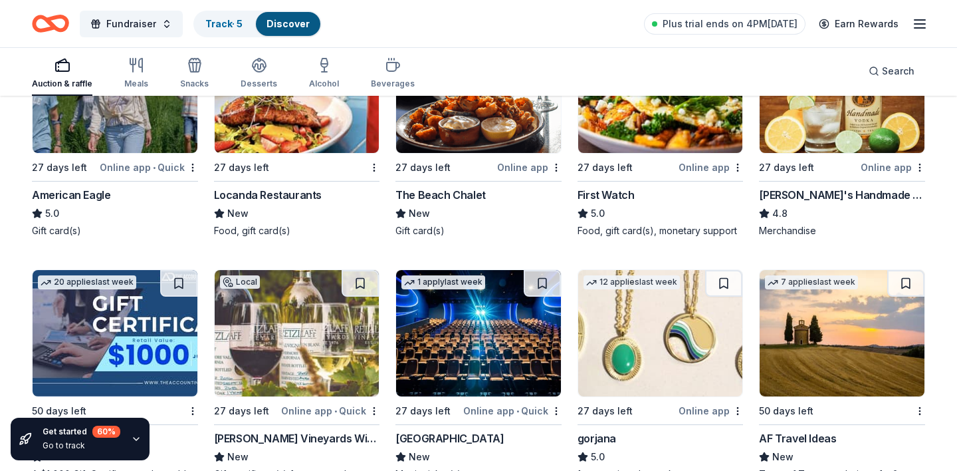
scroll to position [1763, 0]
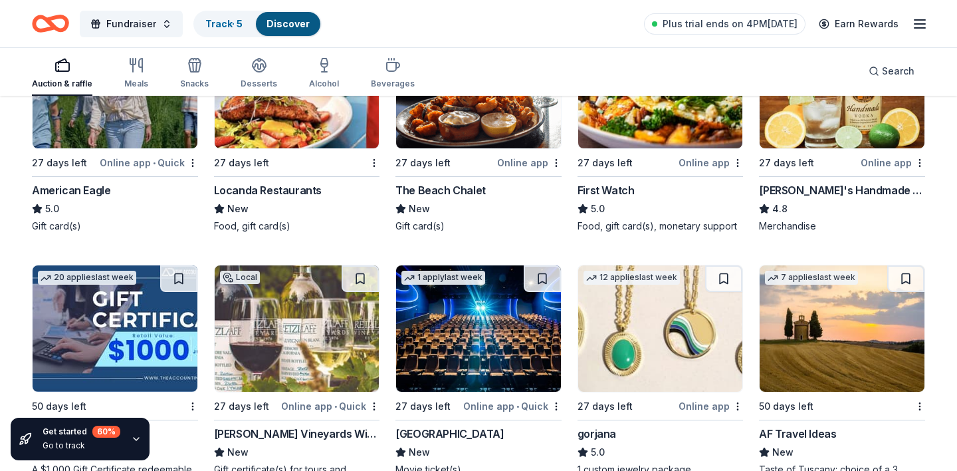
click at [819, 187] on div "Tito's Handmade Vodka" at bounding box center [842, 190] width 166 height 16
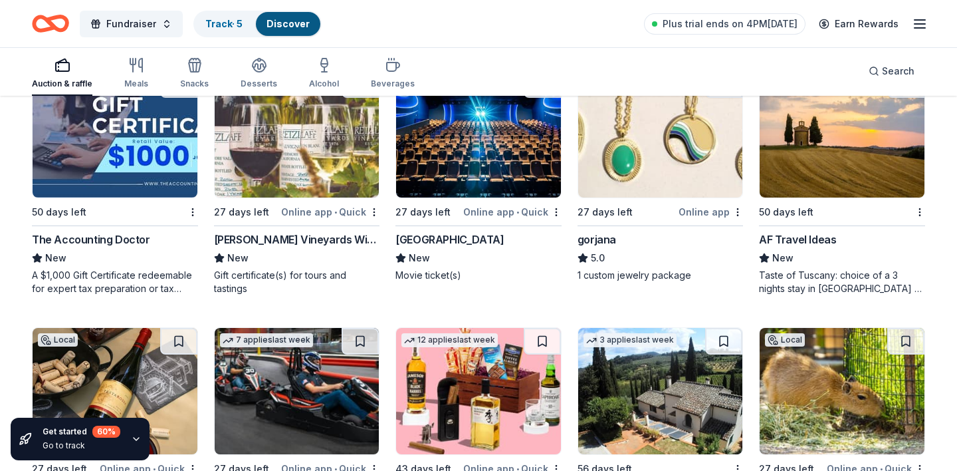
scroll to position [1959, 0]
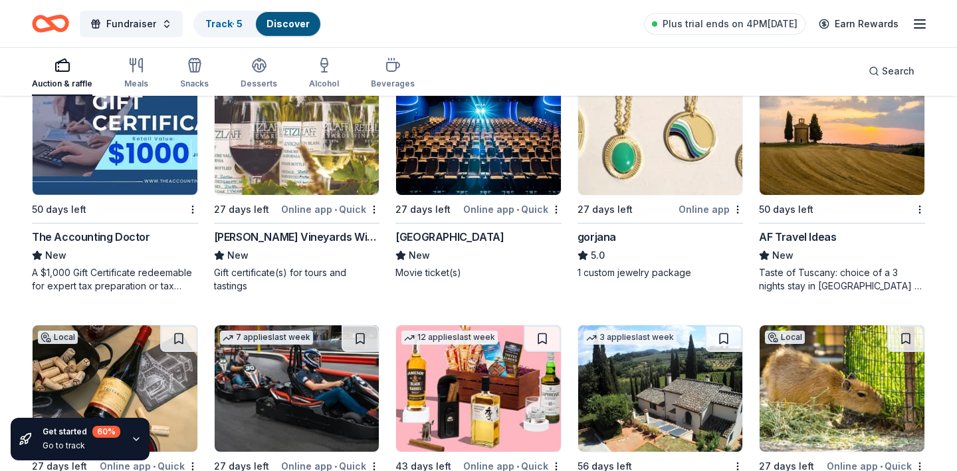
click at [67, 237] on div "The Accounting Doctor" at bounding box center [91, 237] width 118 height 16
click at [251, 240] on div "Retzlaff Vineyards Winery" at bounding box center [297, 237] width 166 height 16
click at [602, 236] on div "gorjana" at bounding box center [597, 237] width 39 height 16
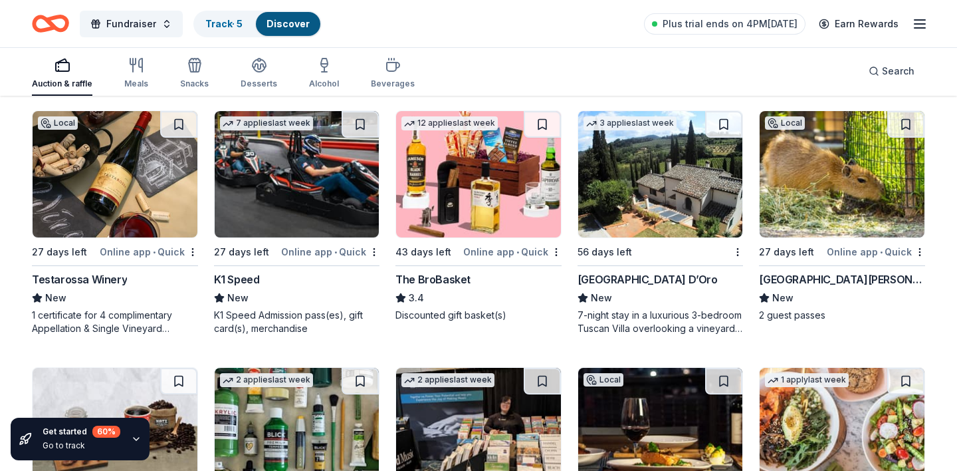
scroll to position [2235, 0]
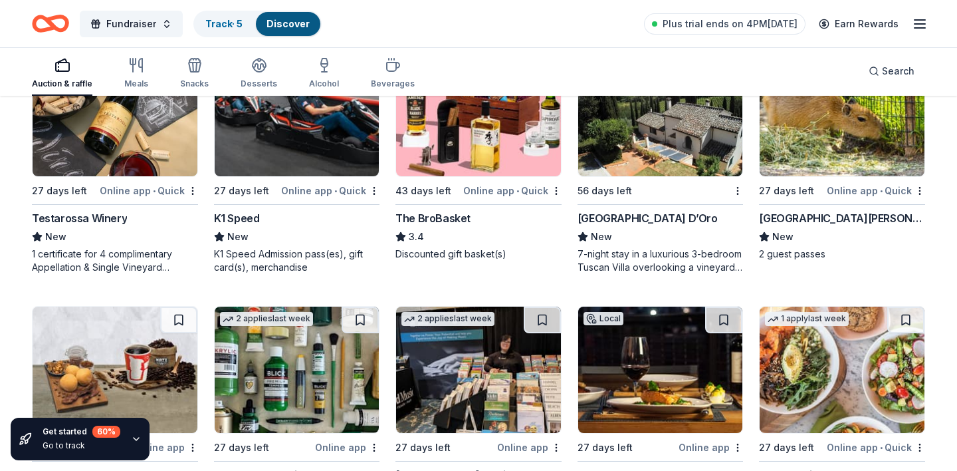
click at [105, 216] on div "Testarossa Winery" at bounding box center [79, 218] width 95 height 16
click at [434, 219] on div "The BroBasket" at bounding box center [432, 218] width 75 height 16
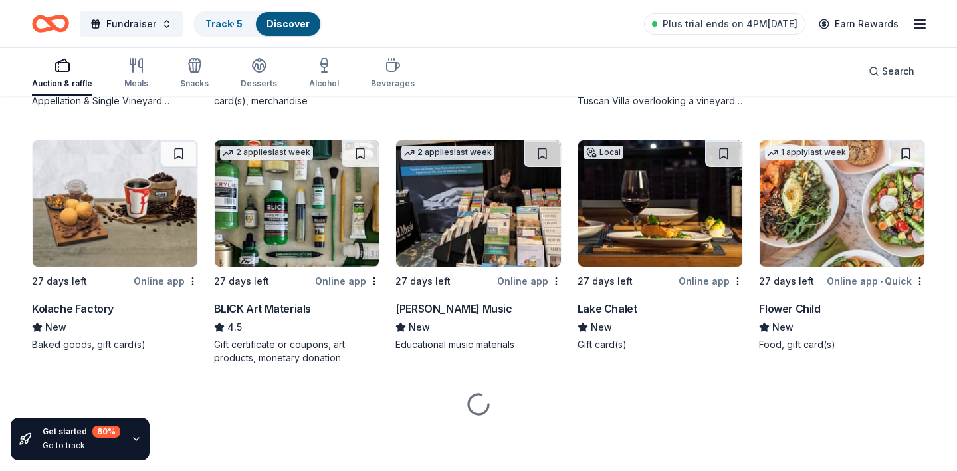
scroll to position [2400, 0]
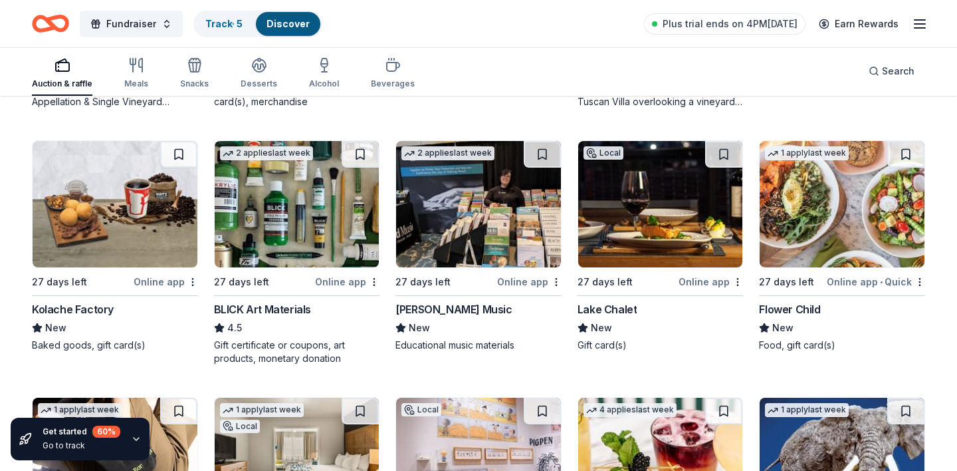
click at [241, 309] on div "BLICK Art Materials" at bounding box center [262, 309] width 97 height 16
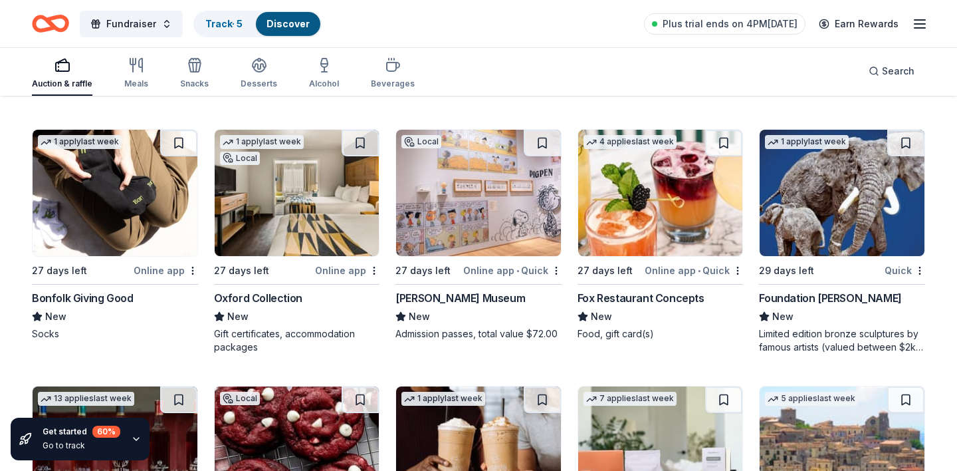
scroll to position [2667, 0]
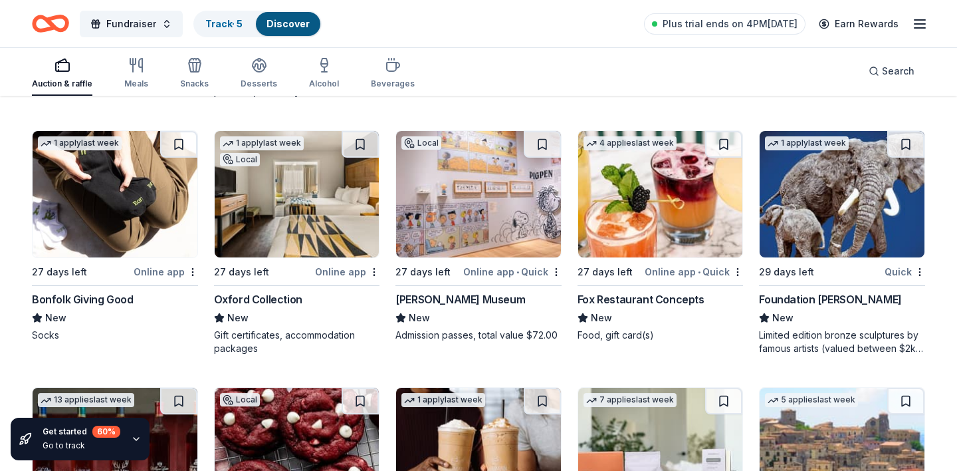
click at [446, 306] on div "Charles M. Schulz Museum" at bounding box center [460, 299] width 130 height 16
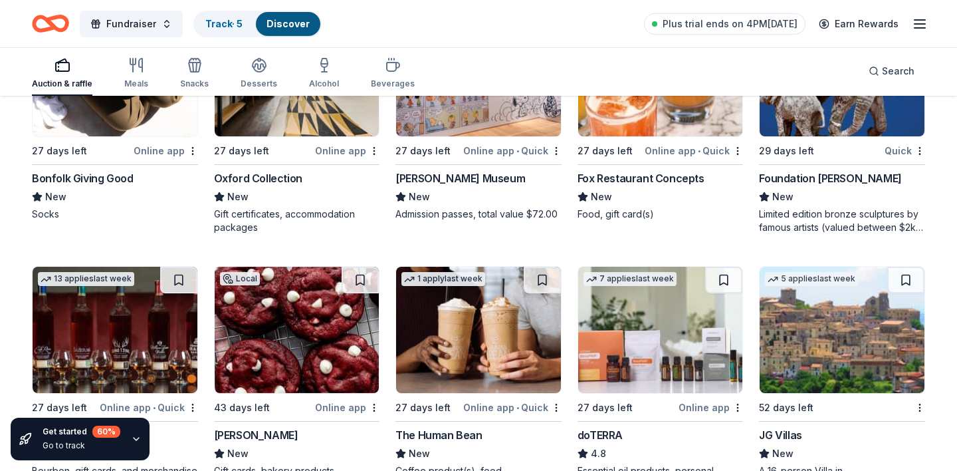
scroll to position [2790, 0]
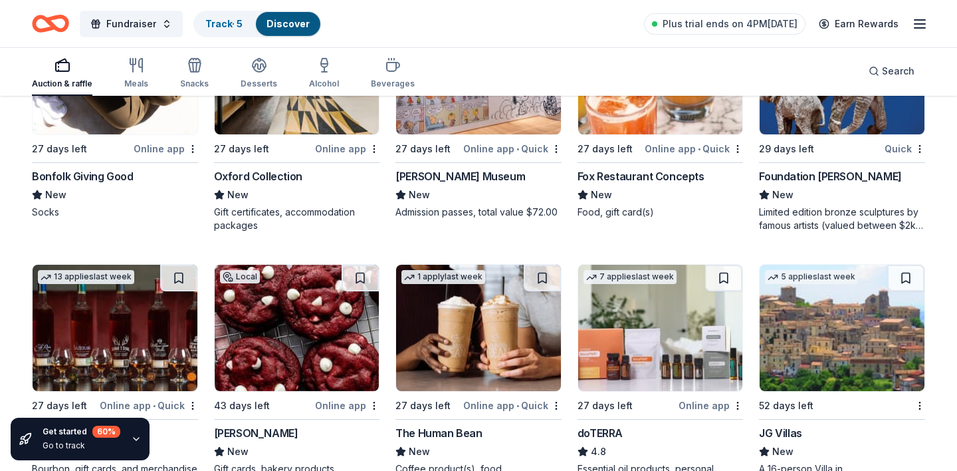
click at [795, 174] on div "Foundation [PERSON_NAME]" at bounding box center [830, 176] width 142 height 16
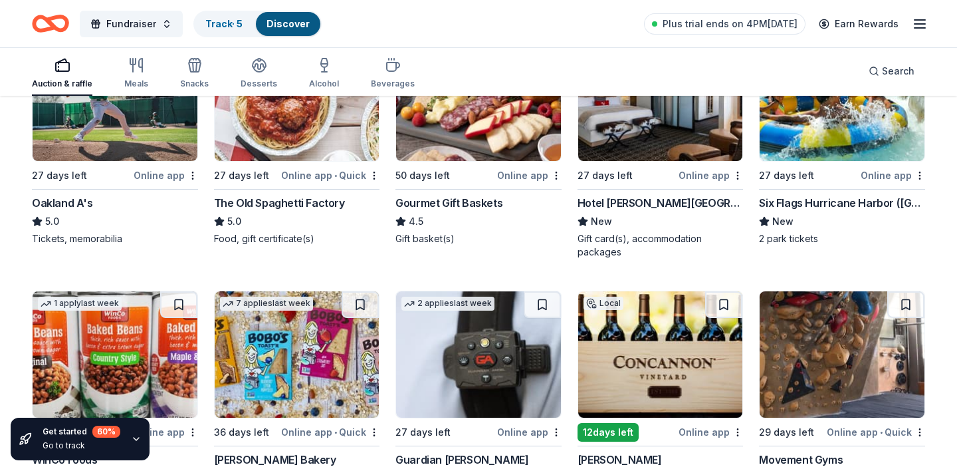
scroll to position [0, 0]
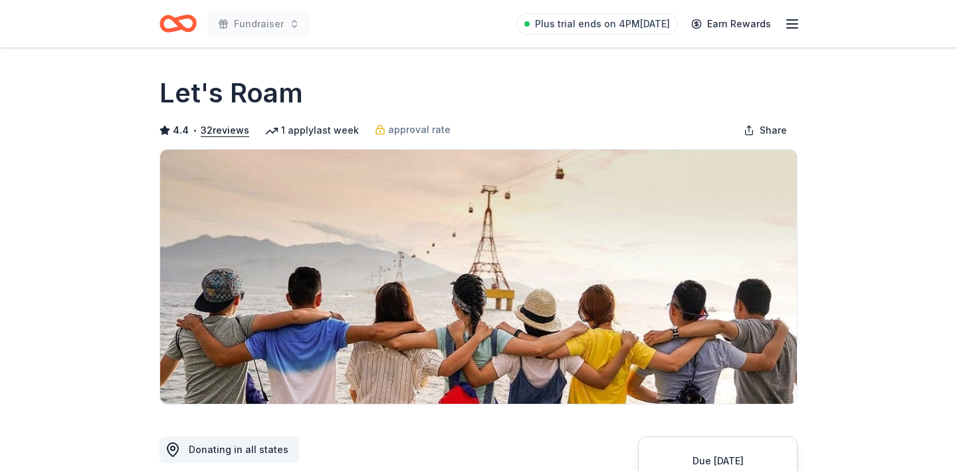
scroll to position [278, 0]
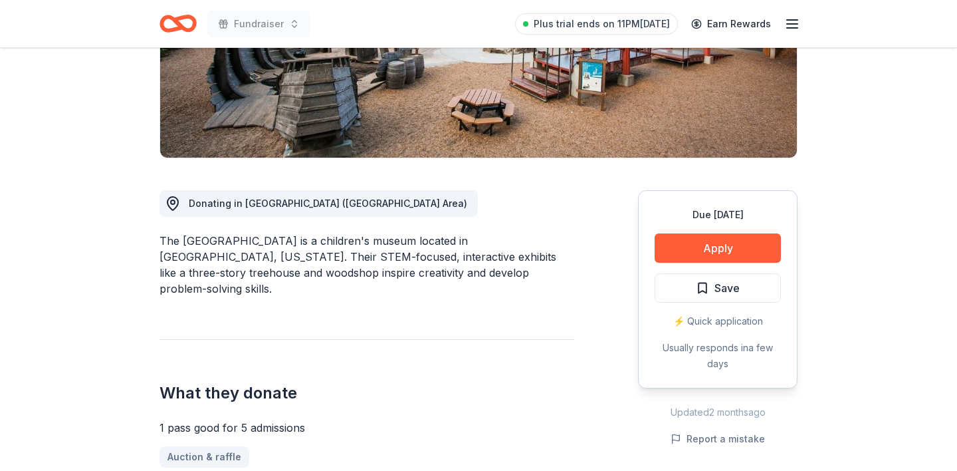
scroll to position [250, 0]
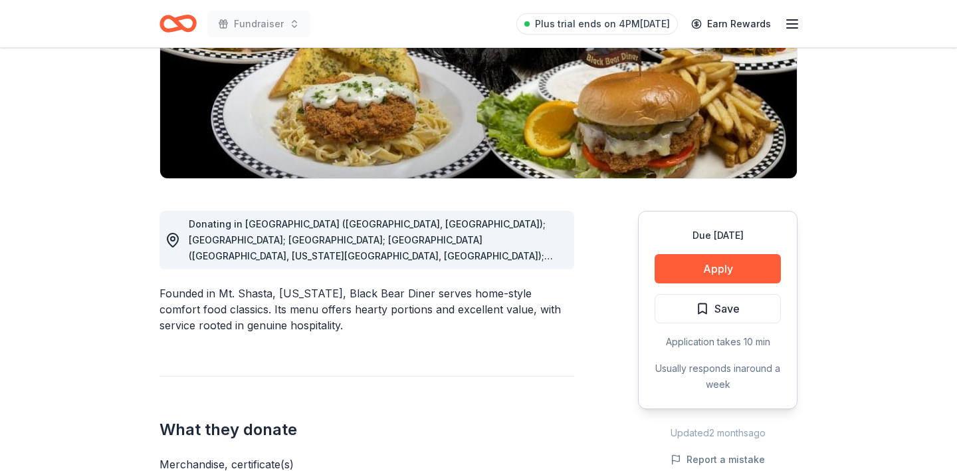
scroll to position [228, 0]
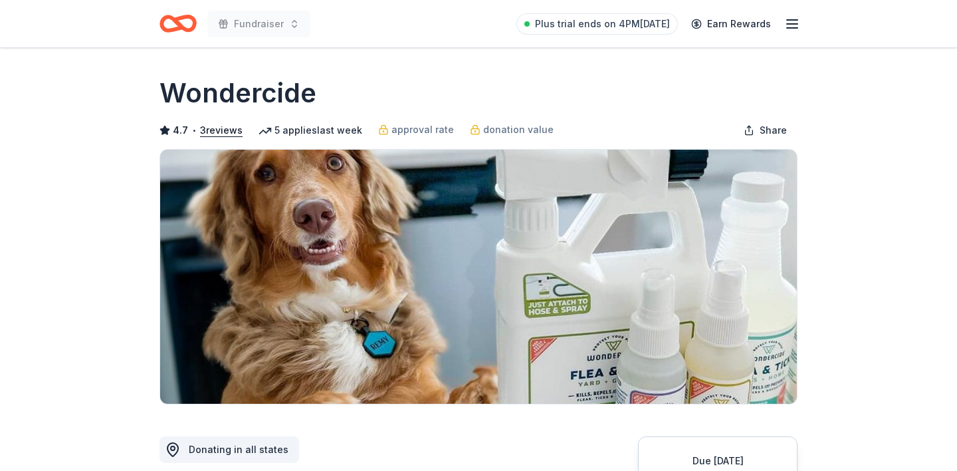
scroll to position [294, 0]
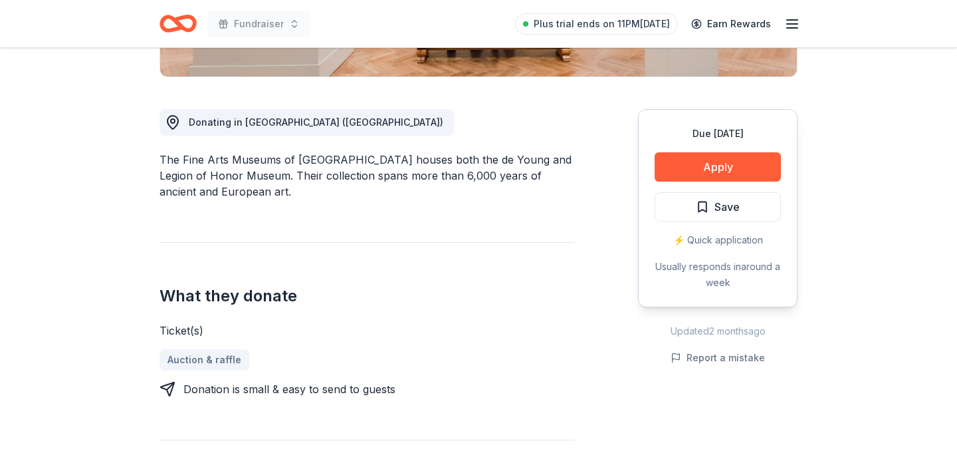
scroll to position [328, 0]
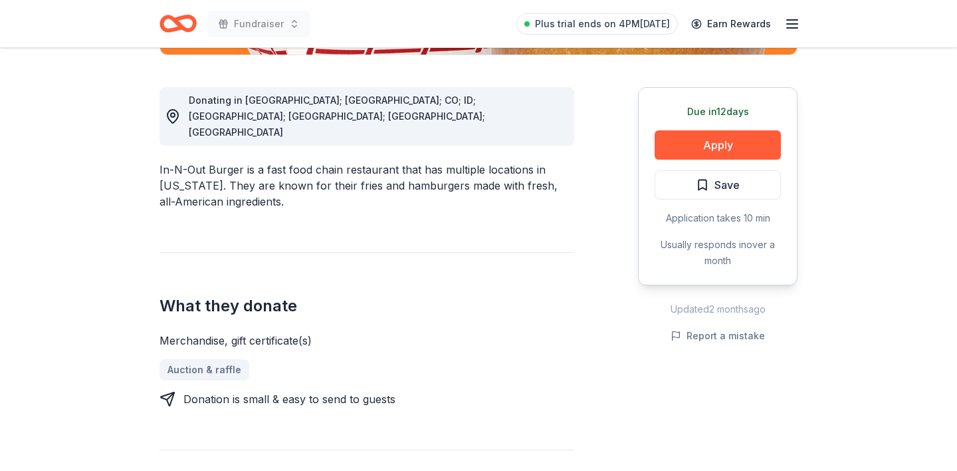
scroll to position [354, 0]
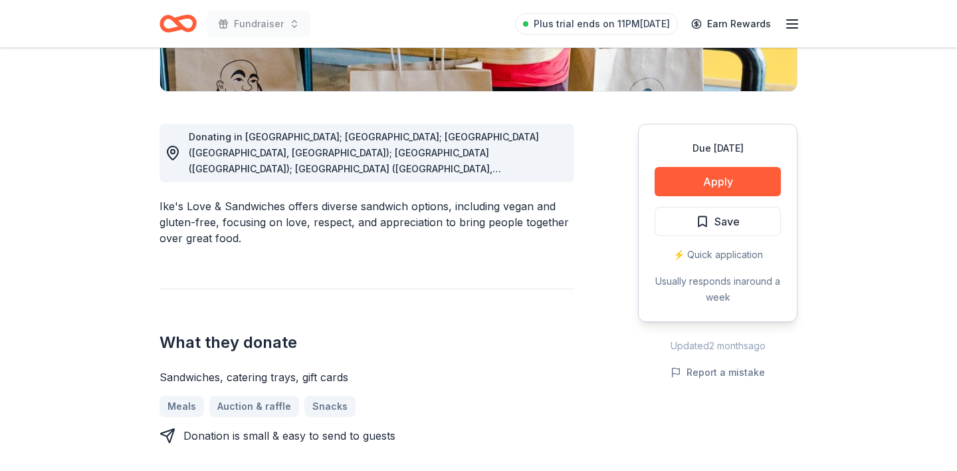
scroll to position [350, 0]
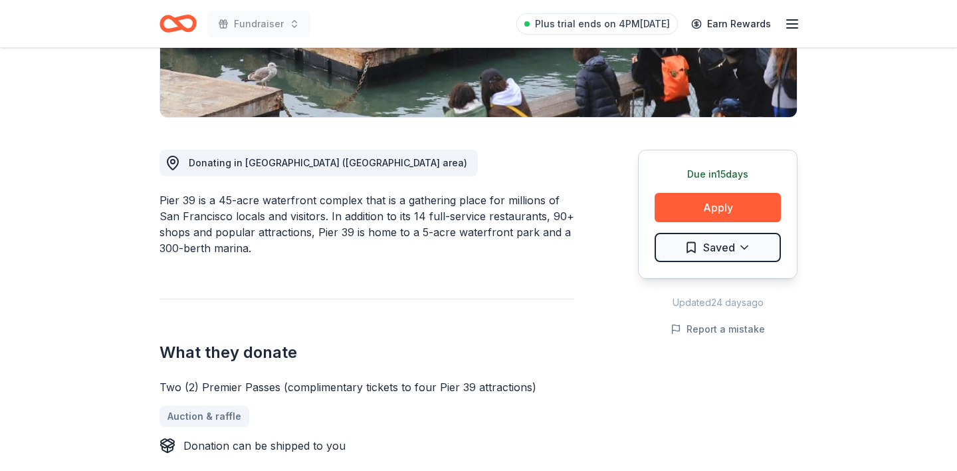
scroll to position [288, 0]
